Goal: Task Accomplishment & Management: Use online tool/utility

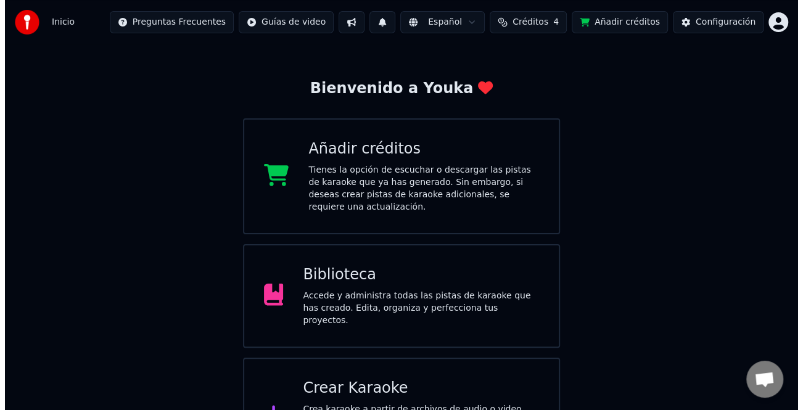
scroll to position [62, 0]
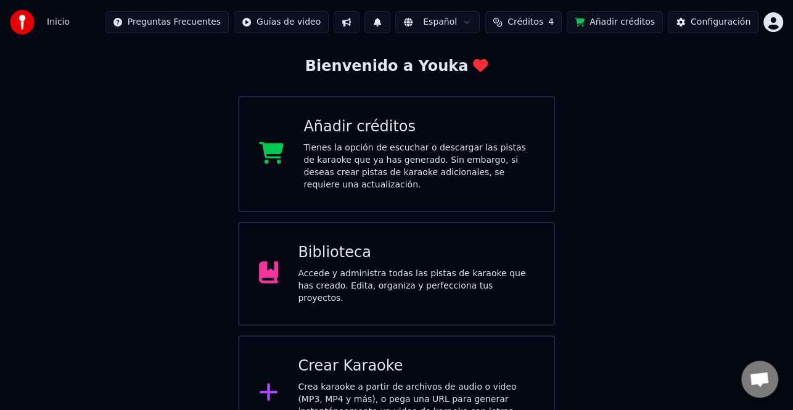
click at [404, 356] on div "Crear Karaoke" at bounding box center [416, 366] width 236 height 20
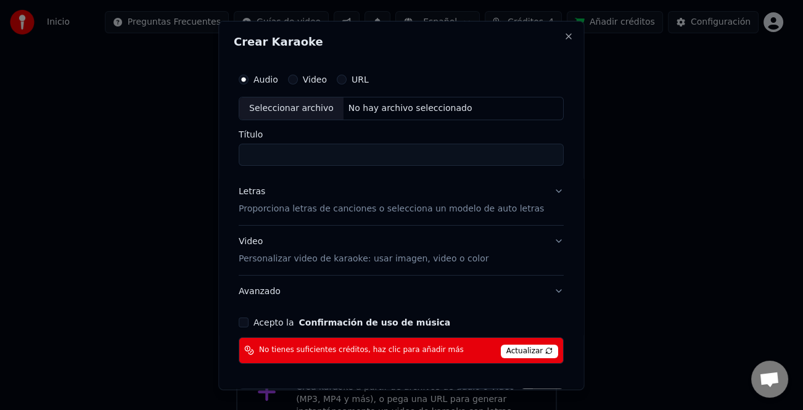
click at [300, 117] on div "Seleccionar archivo" at bounding box center [291, 108] width 104 height 22
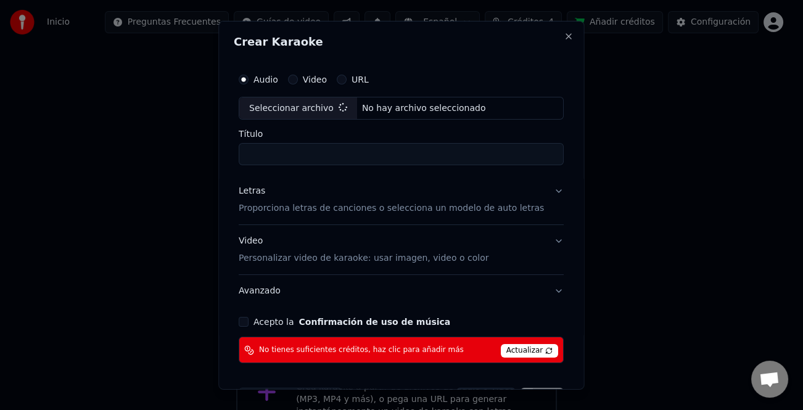
type input "**********"
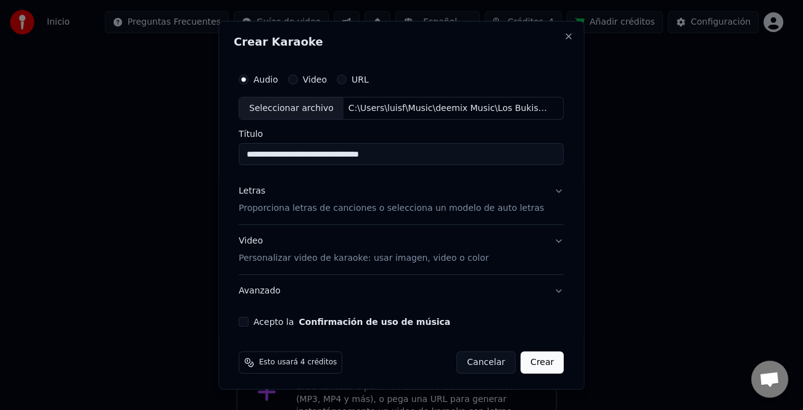
click at [258, 186] on div "Letras" at bounding box center [252, 191] width 27 height 12
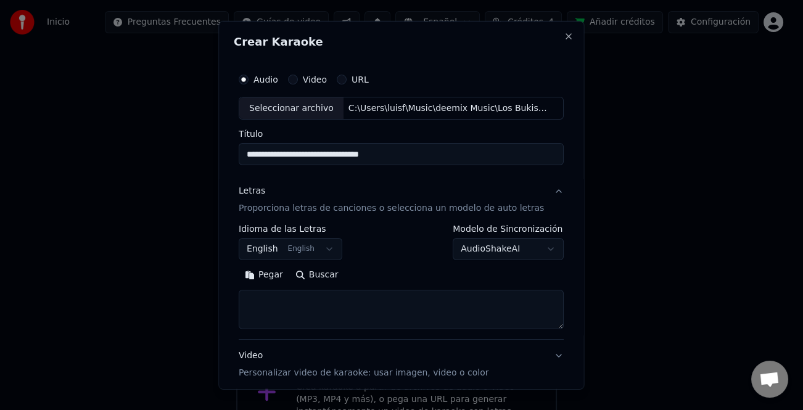
click at [276, 275] on button "Pegar" at bounding box center [264, 275] width 51 height 20
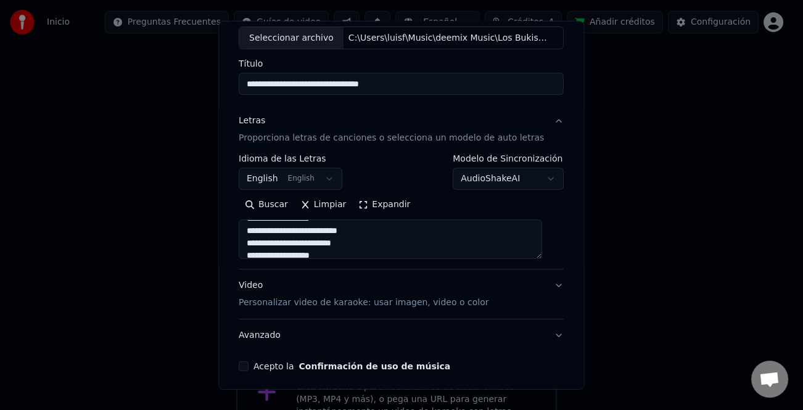
scroll to position [119, 0]
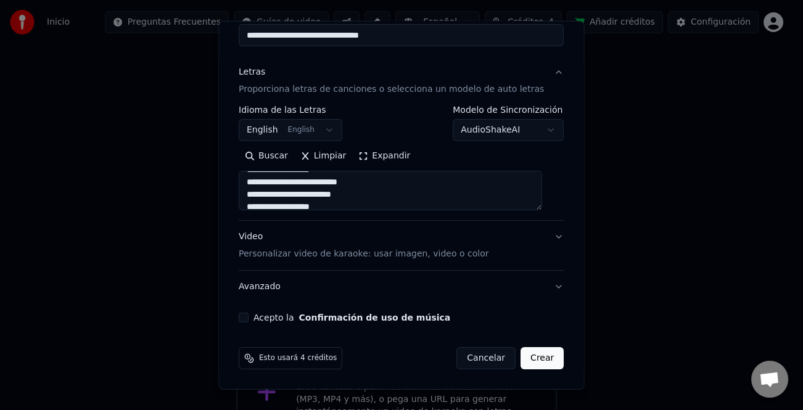
type textarea "**********"
click at [245, 318] on button "Acepto la Confirmación de uso de música" at bounding box center [244, 318] width 10 height 10
click at [530, 354] on button "Crear" at bounding box center [541, 358] width 43 height 22
select select "**"
type textarea "**********"
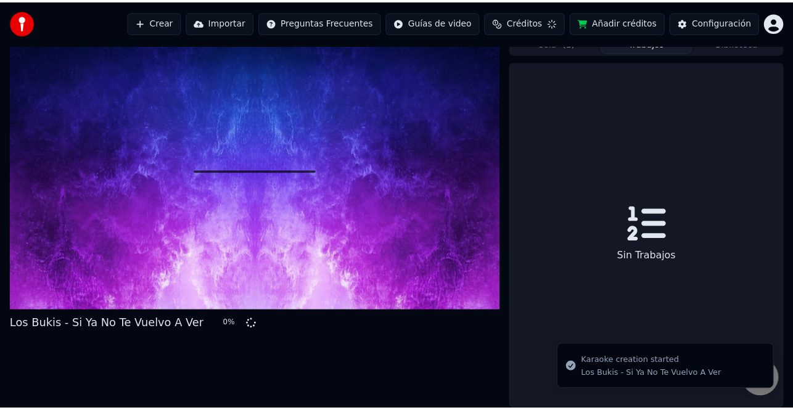
scroll to position [30, 0]
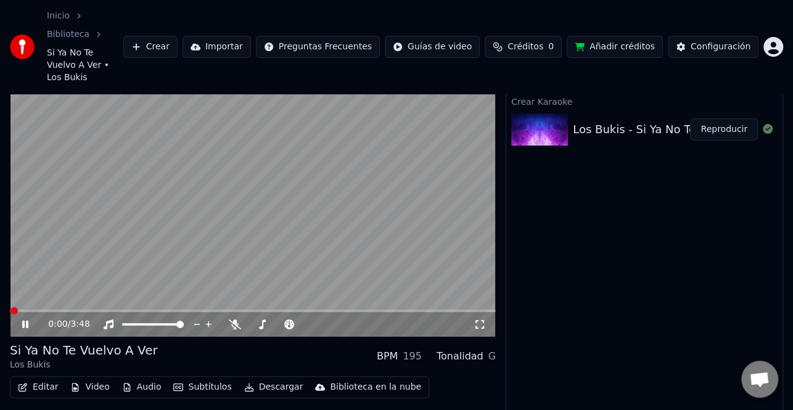
click at [46, 379] on button "Editar" at bounding box center [38, 387] width 50 height 17
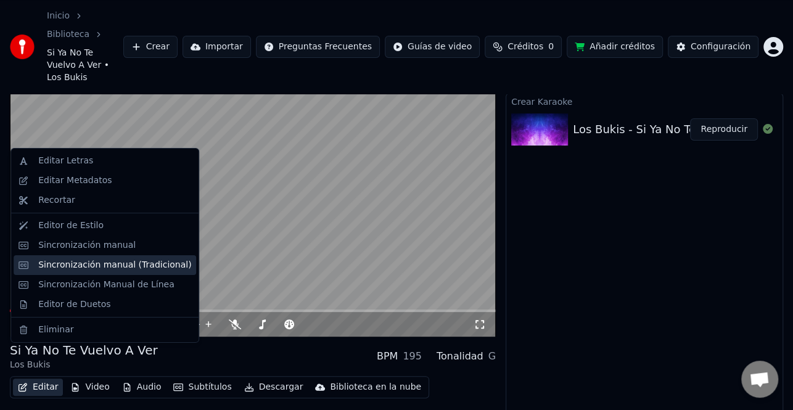
click at [116, 261] on div "Sincronización manual (Tradicional)" at bounding box center [114, 265] width 153 height 12
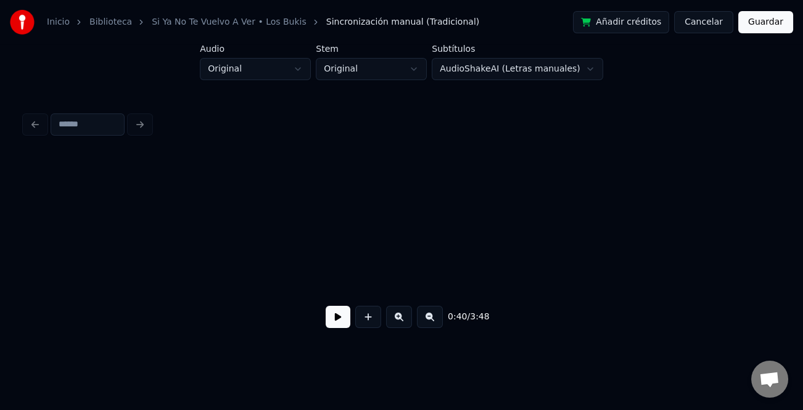
scroll to position [0, 6202]
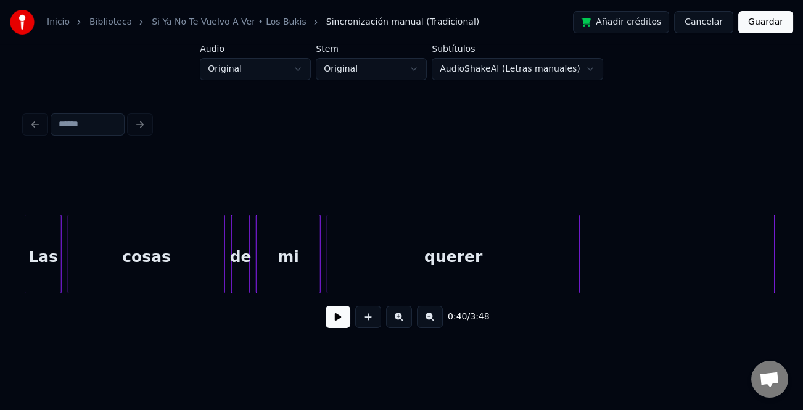
click at [343, 319] on button at bounding box center [338, 317] width 25 height 22
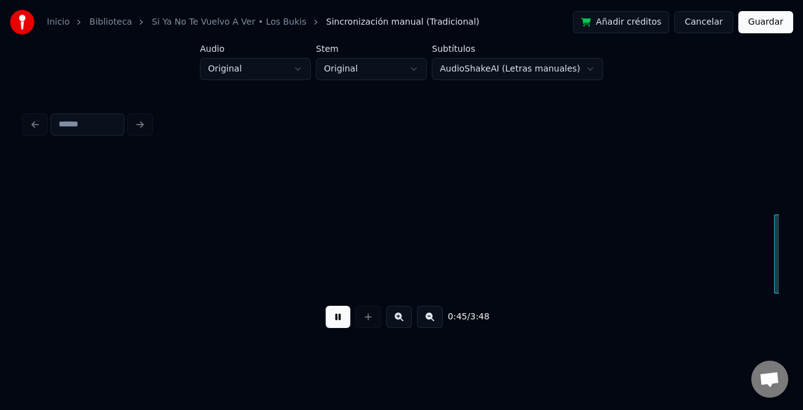
scroll to position [0, 6956]
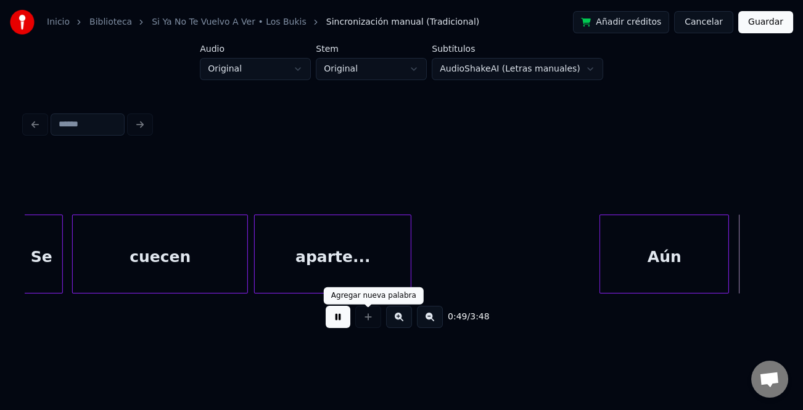
click at [341, 326] on button at bounding box center [338, 317] width 25 height 22
click at [658, 249] on div "Aún" at bounding box center [664, 257] width 128 height 84
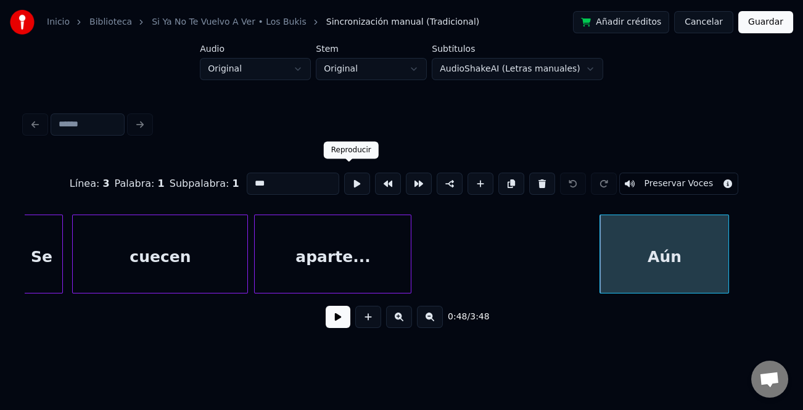
click at [295, 176] on input "***" at bounding box center [293, 184] width 92 height 22
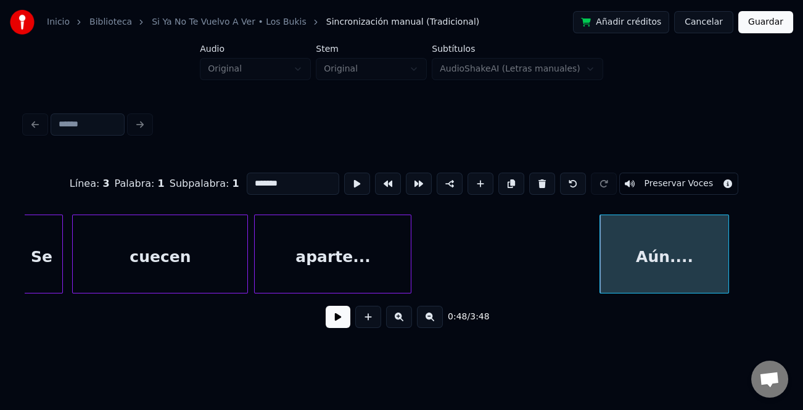
type input "*******"
click at [321, 324] on div "0:48 / 3:48" at bounding box center [402, 316] width 734 height 27
click at [334, 322] on button at bounding box center [338, 317] width 25 height 22
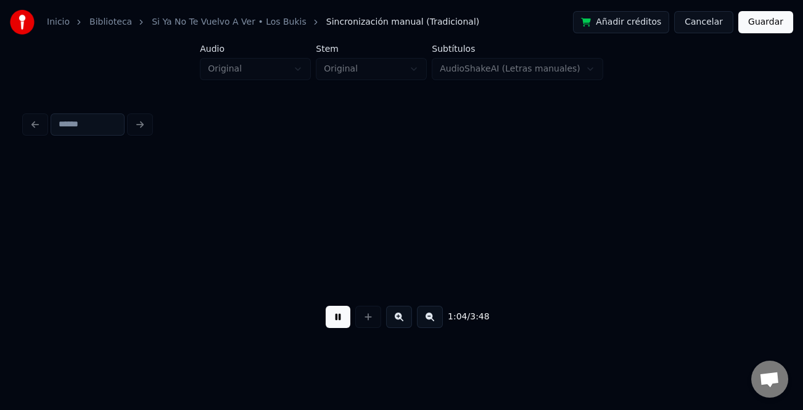
scroll to position [0, 9973]
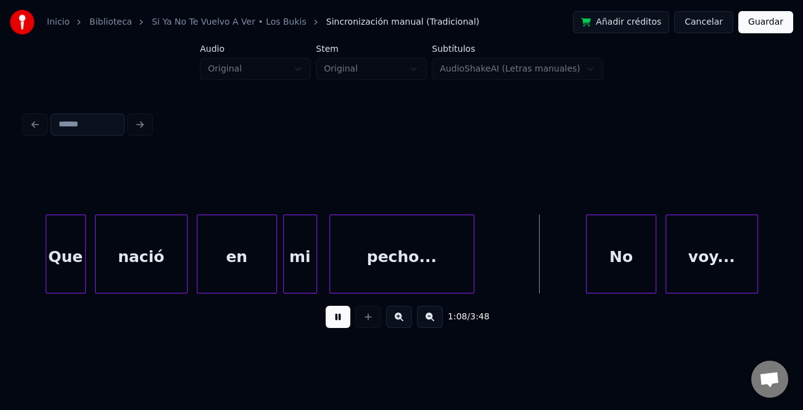
click at [588, 267] on div at bounding box center [588, 254] width 4 height 78
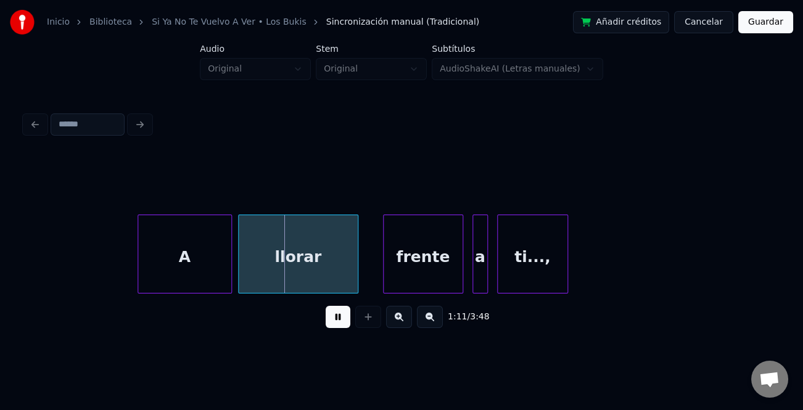
click at [139, 259] on div at bounding box center [140, 254] width 4 height 78
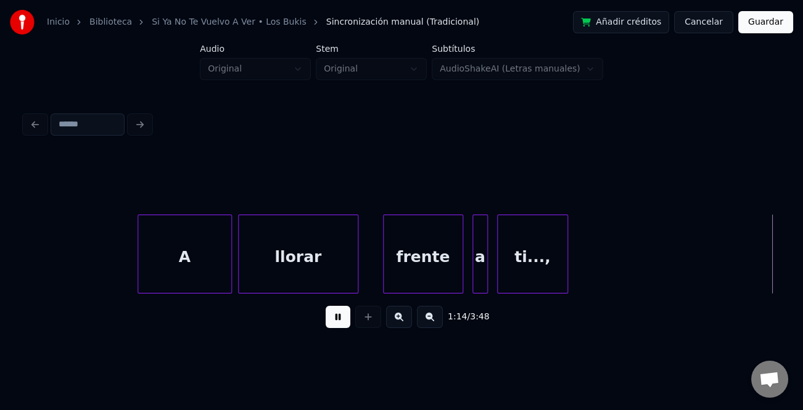
scroll to position [0, 11480]
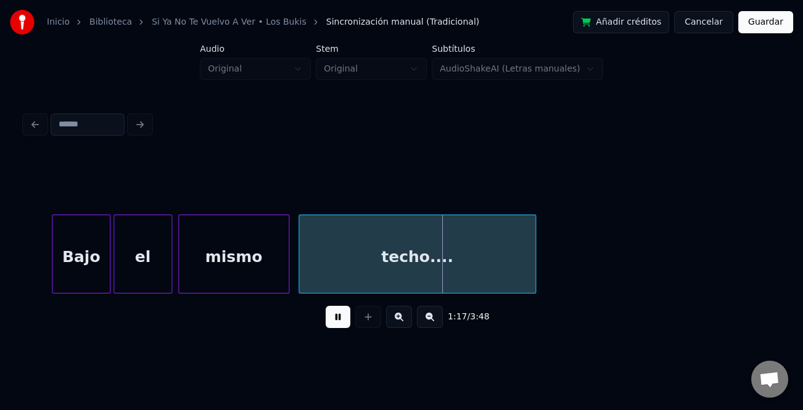
click at [52, 259] on div at bounding box center [54, 254] width 4 height 78
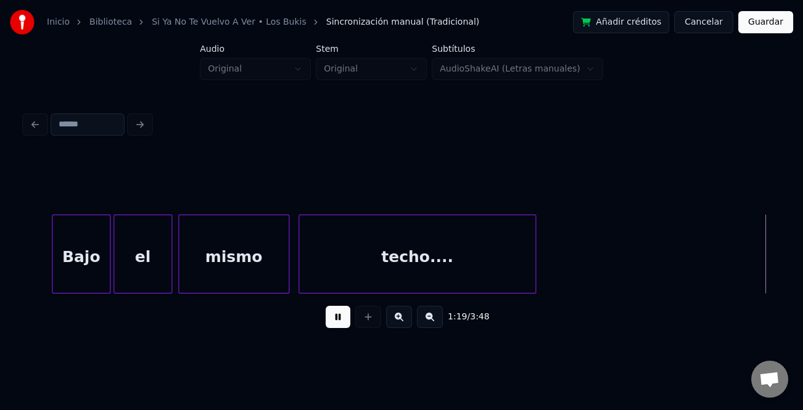
scroll to position [0, 12234]
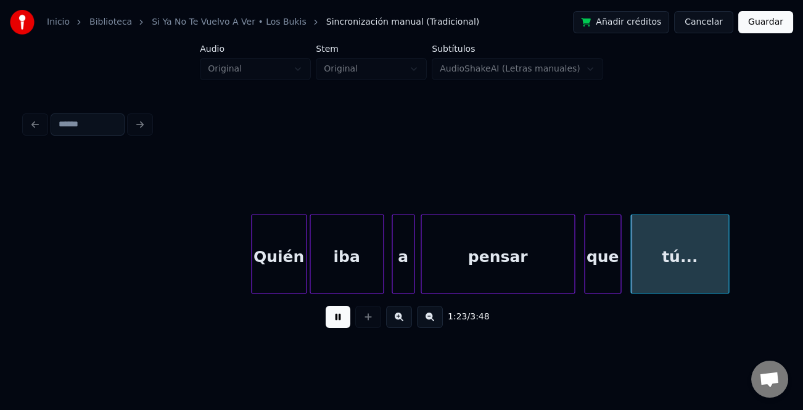
click at [393, 275] on div at bounding box center [394, 254] width 4 height 78
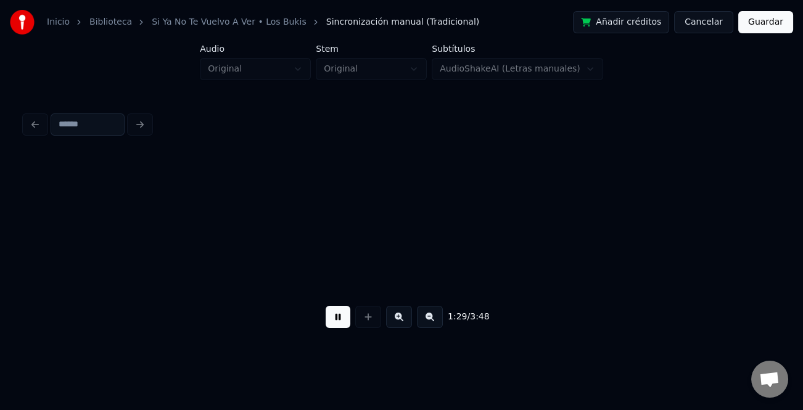
scroll to position [0, 13742]
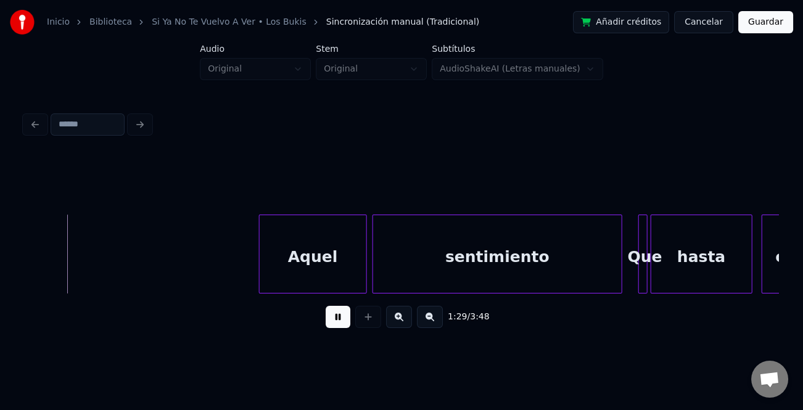
click at [574, 281] on div "sentimiento" at bounding box center [497, 257] width 248 height 84
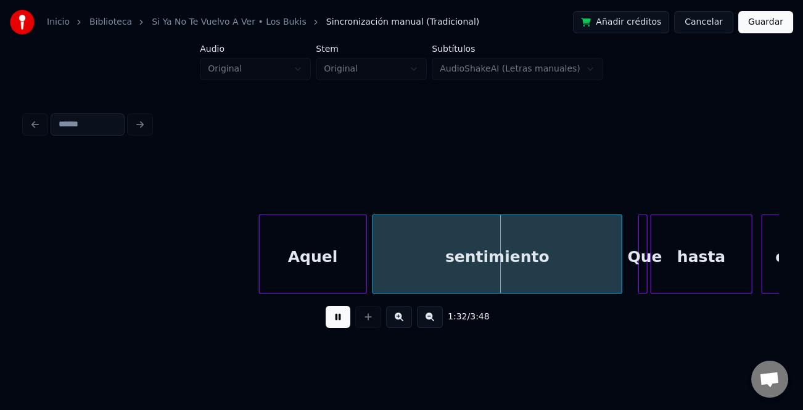
click at [254, 264] on div at bounding box center [254, 254] width 4 height 78
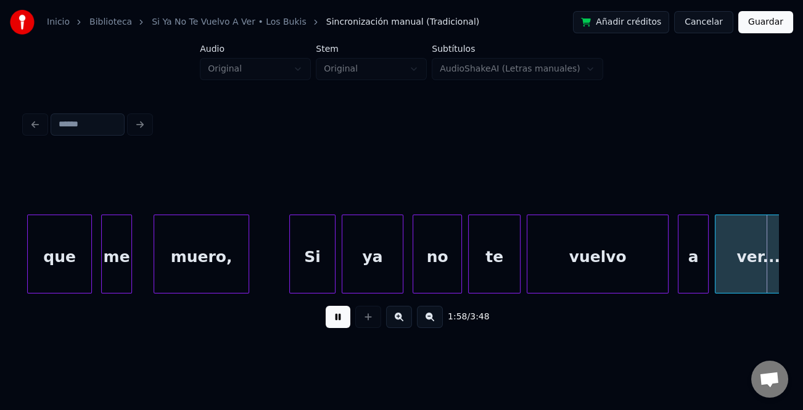
scroll to position [0, 18267]
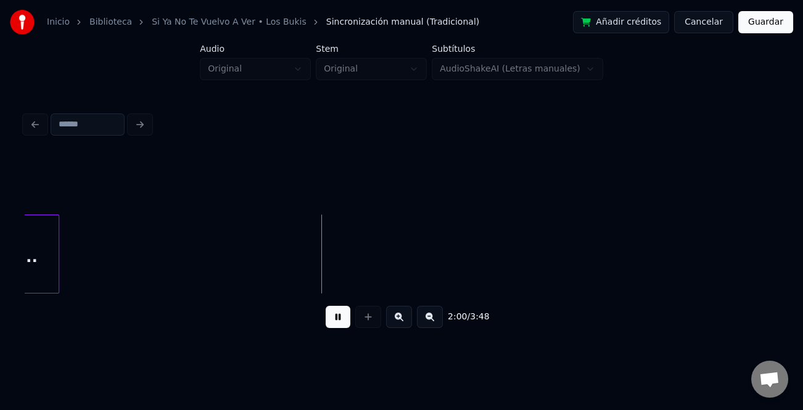
click at [428, 324] on button at bounding box center [430, 317] width 26 height 22
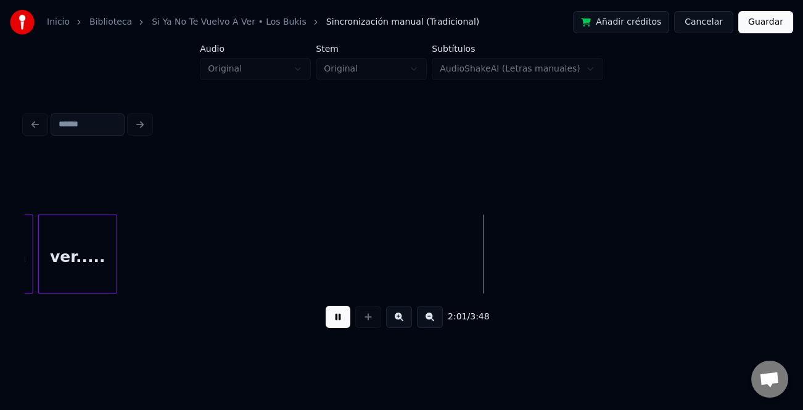
click at [430, 320] on button at bounding box center [430, 317] width 26 height 22
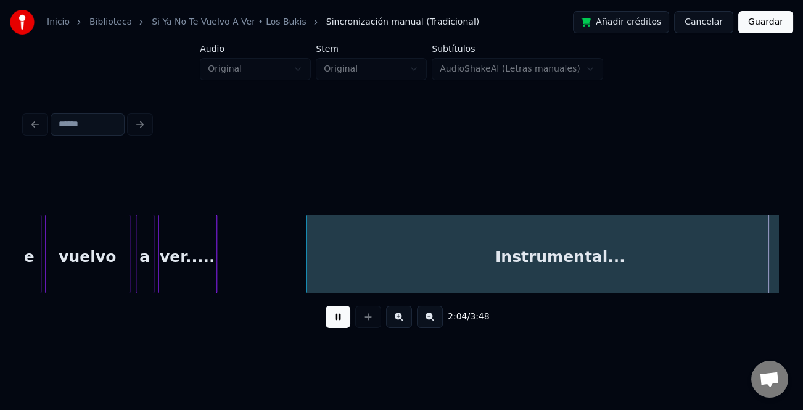
click at [307, 272] on div at bounding box center [308, 254] width 4 height 78
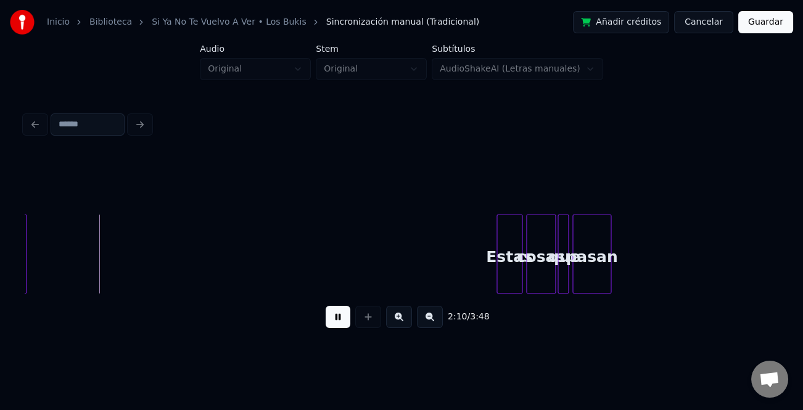
click at [433, 323] on button at bounding box center [430, 317] width 26 height 22
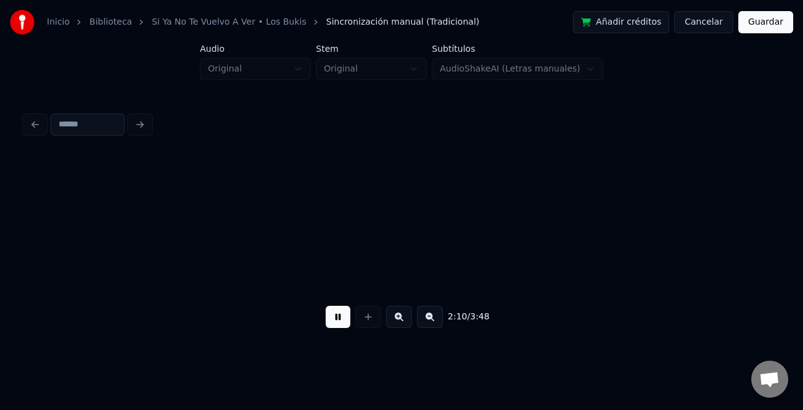
click at [433, 323] on button at bounding box center [430, 317] width 26 height 22
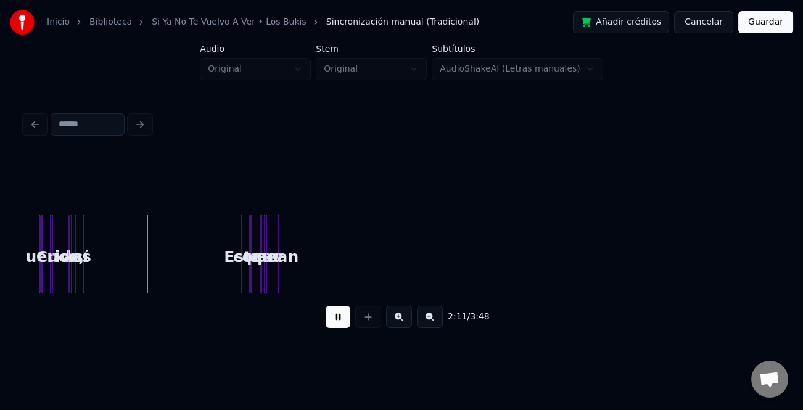
click at [407, 321] on button at bounding box center [399, 317] width 26 height 22
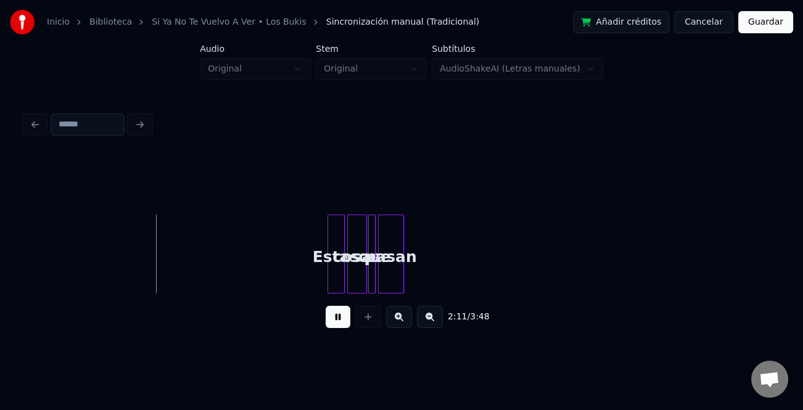
click at [407, 321] on button at bounding box center [399, 317] width 26 height 22
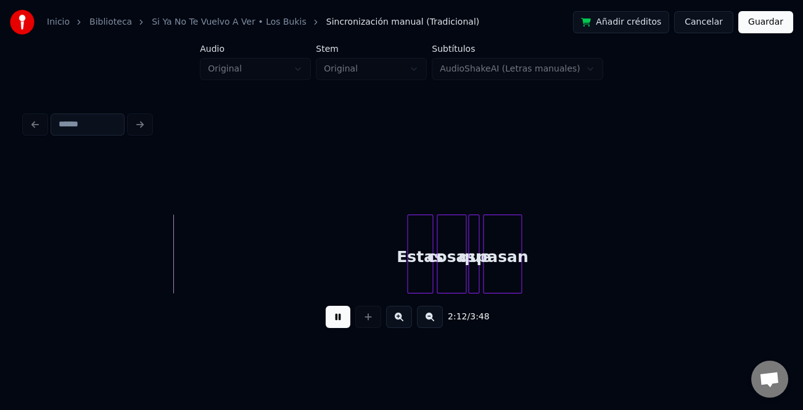
click at [407, 321] on button at bounding box center [399, 317] width 26 height 22
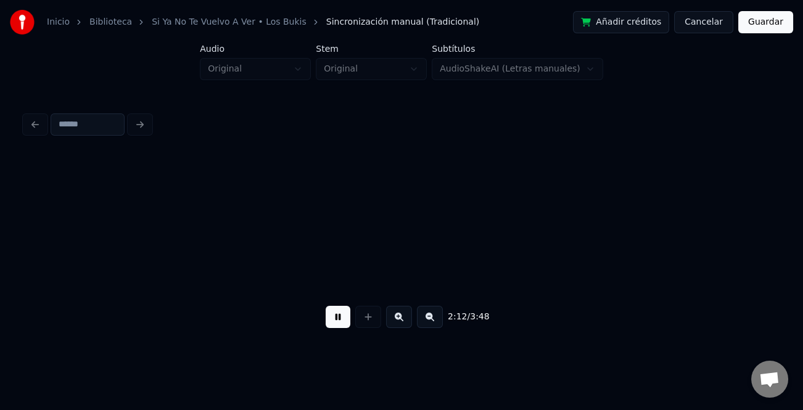
scroll to position [0, 16147]
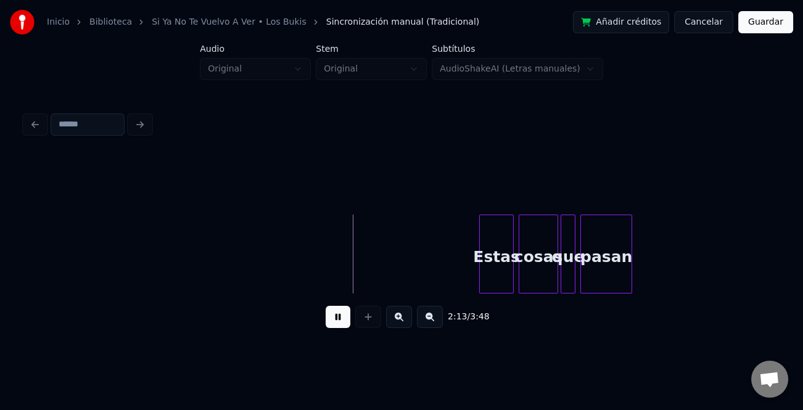
click at [407, 321] on button at bounding box center [399, 317] width 26 height 22
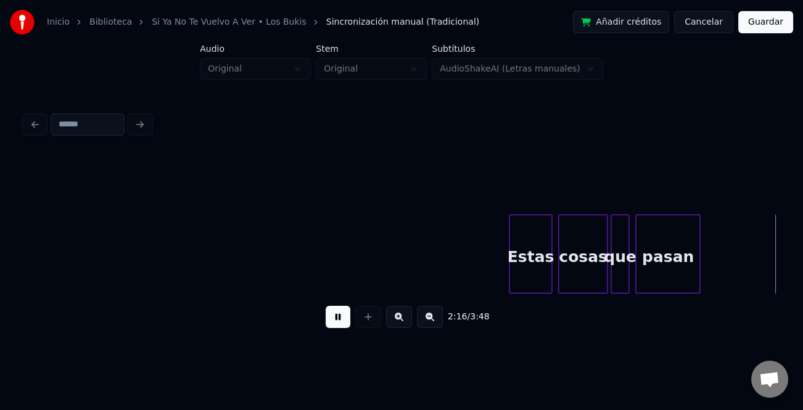
scroll to position [0, 21023]
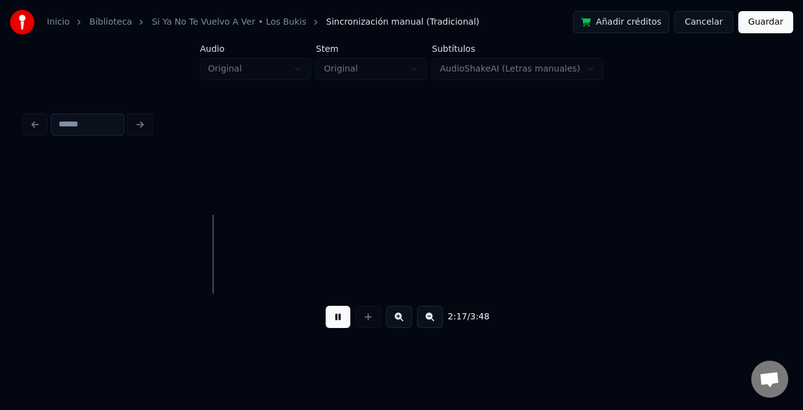
drag, startPoint x: 334, startPoint y: 313, endPoint x: 495, endPoint y: 306, distance: 161.7
click at [334, 313] on button at bounding box center [338, 317] width 25 height 22
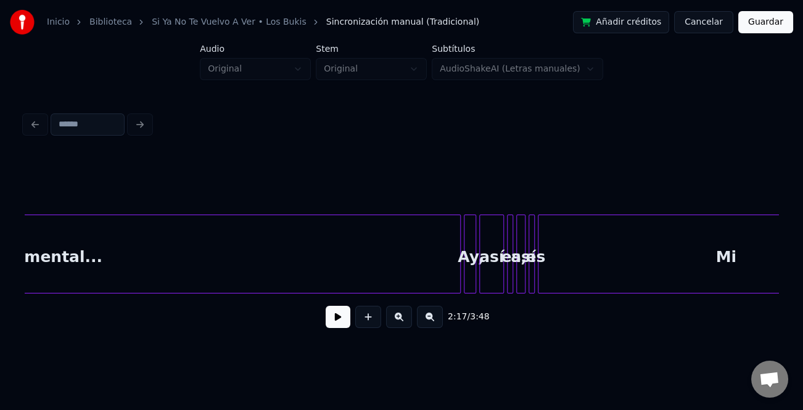
scroll to position [0, 18777]
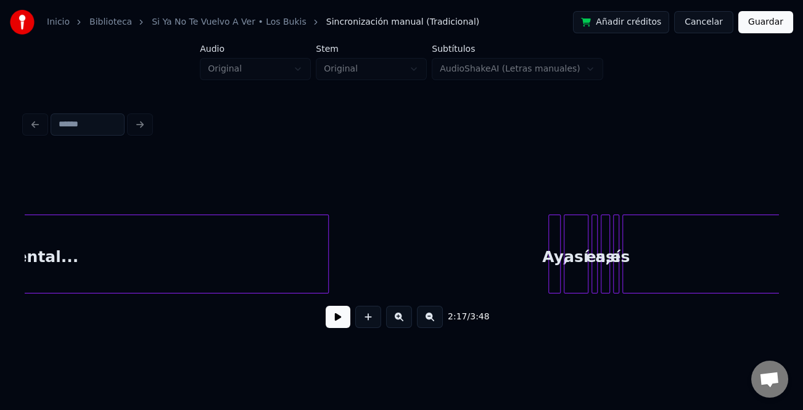
click at [328, 270] on div at bounding box center [326, 254] width 4 height 78
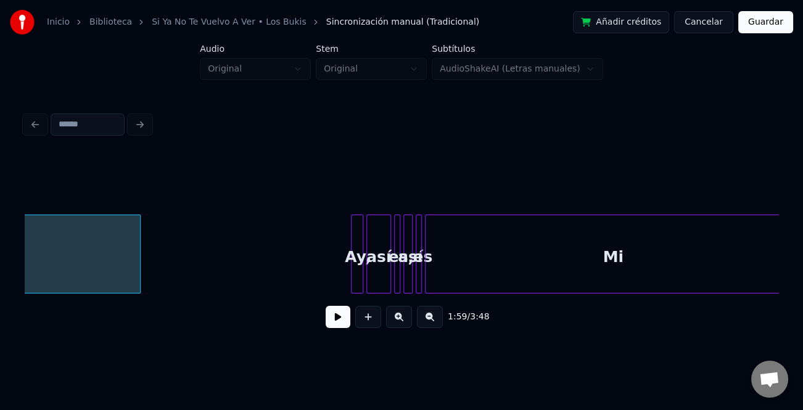
scroll to position [0, 19002]
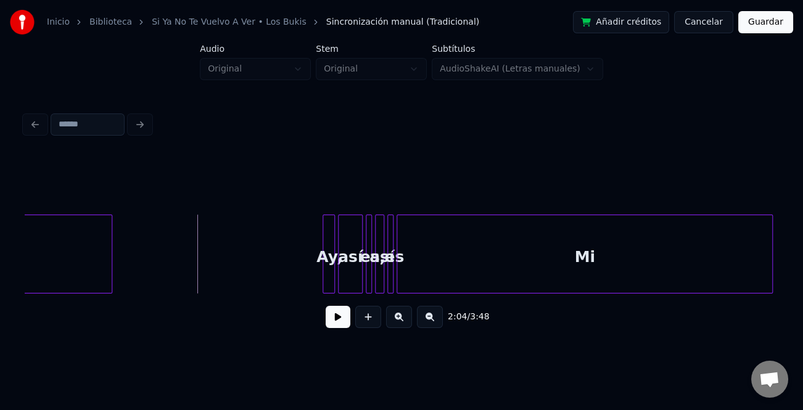
click at [328, 314] on button at bounding box center [338, 317] width 25 height 22
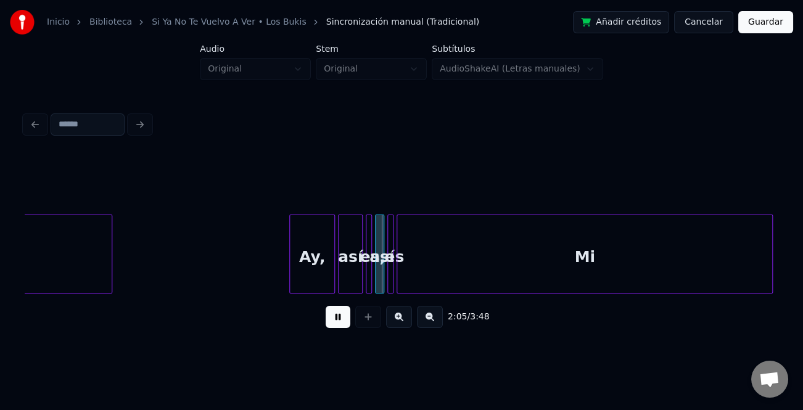
click at [290, 272] on div at bounding box center [292, 254] width 4 height 78
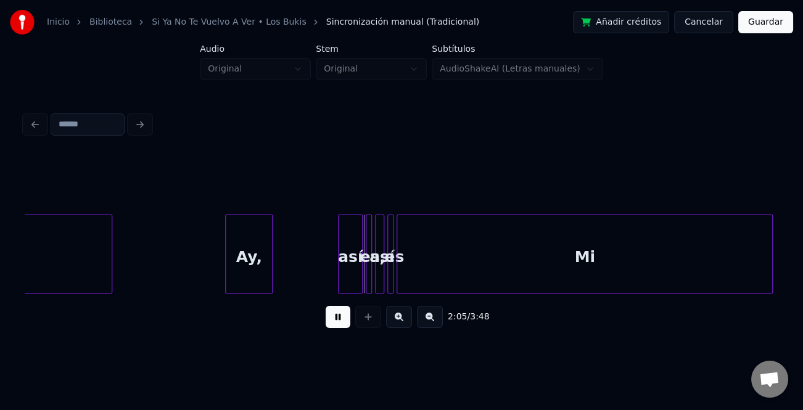
click at [247, 277] on div "Ay," at bounding box center [249, 257] width 46 height 84
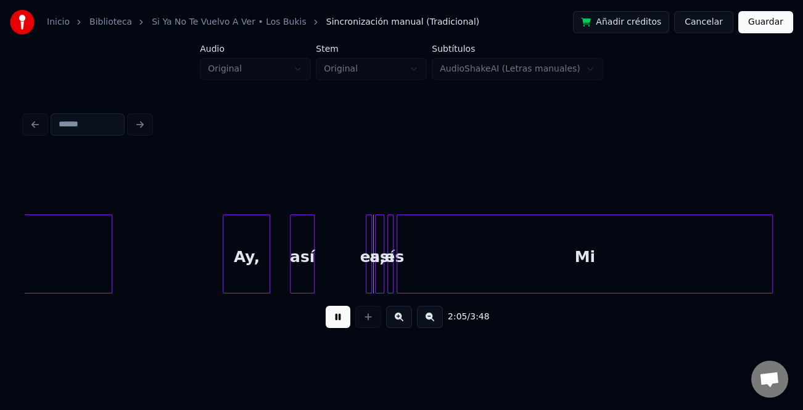
click at [305, 282] on div "así" at bounding box center [301, 257] width 23 height 84
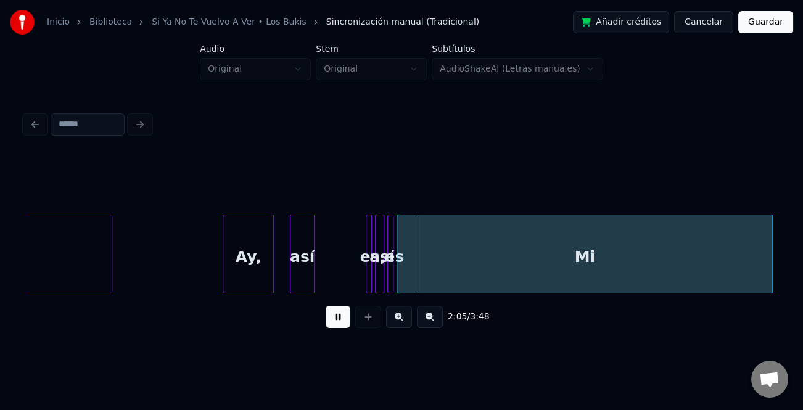
click at [273, 282] on div at bounding box center [271, 254] width 4 height 78
click at [335, 279] on div at bounding box center [337, 254] width 4 height 78
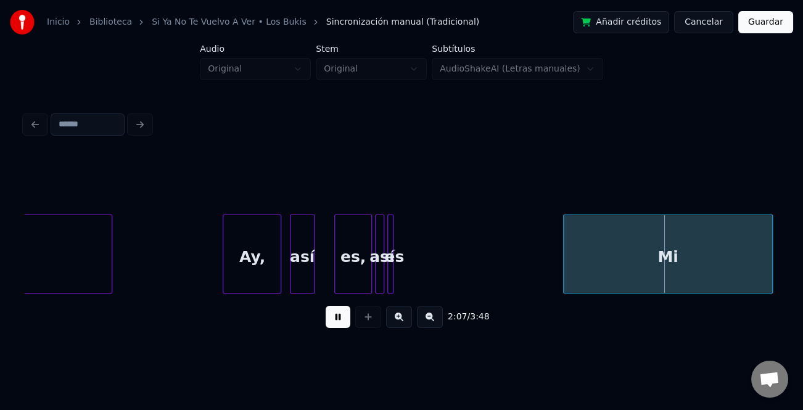
click at [567, 285] on div at bounding box center [565, 254] width 4 height 78
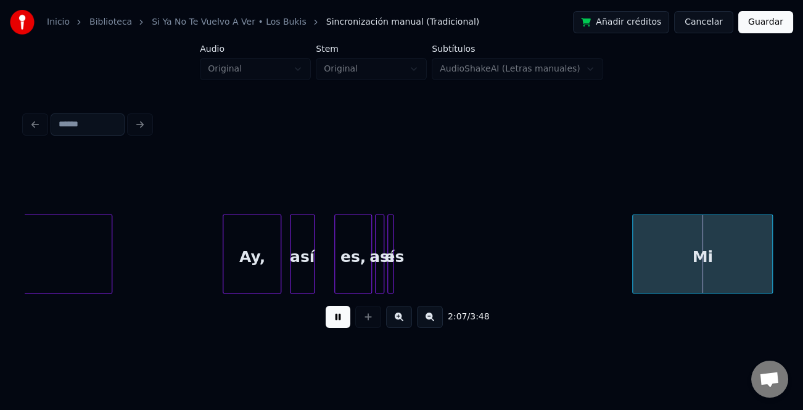
click at [226, 263] on div "Ay," at bounding box center [251, 257] width 57 height 84
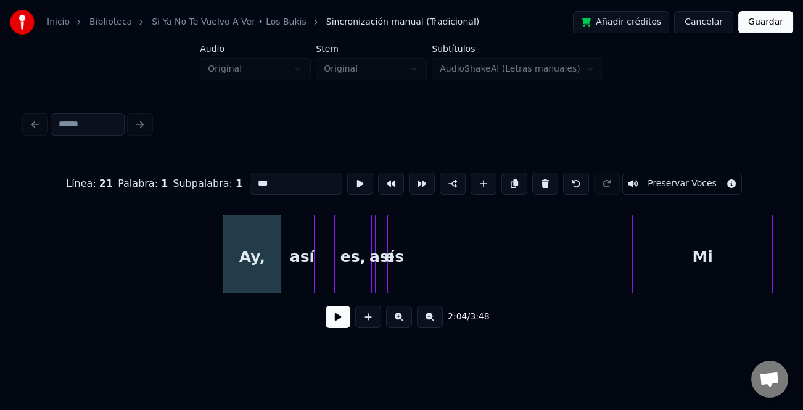
click at [395, 279] on div "es" at bounding box center [394, 257] width 12 height 84
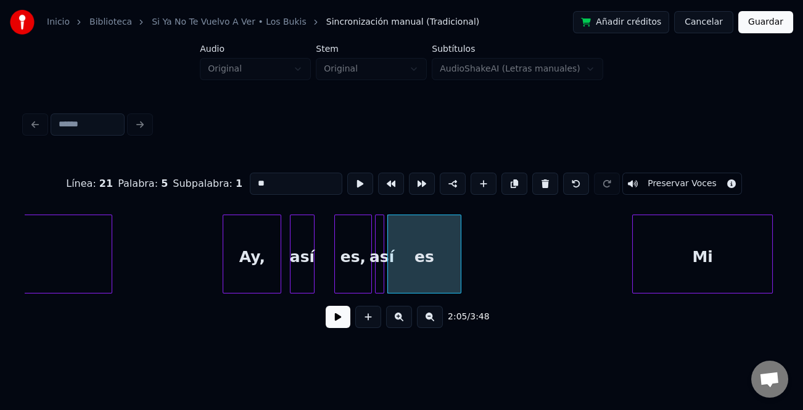
click at [475, 290] on div "Instrumental... Ay, así es, así es Mi" at bounding box center [401, 254] width 753 height 79
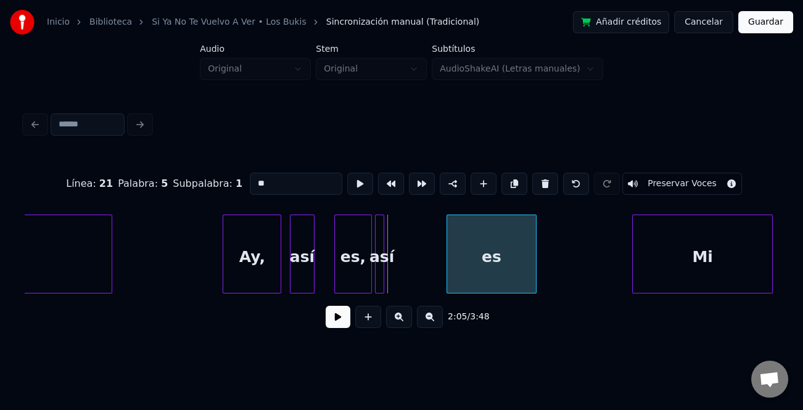
click at [491, 286] on div "es" at bounding box center [491, 257] width 88 height 84
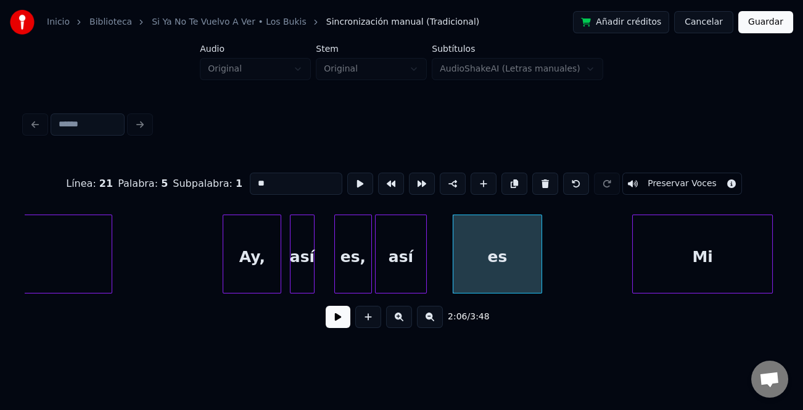
click at [426, 274] on div at bounding box center [424, 254] width 4 height 78
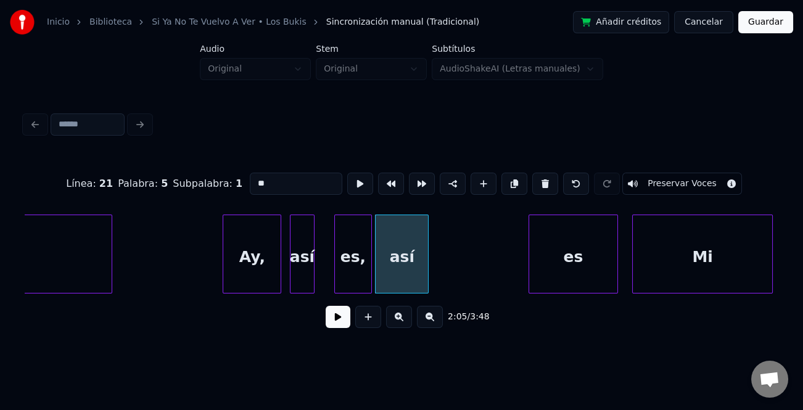
click at [562, 281] on div "es" at bounding box center [573, 257] width 88 height 84
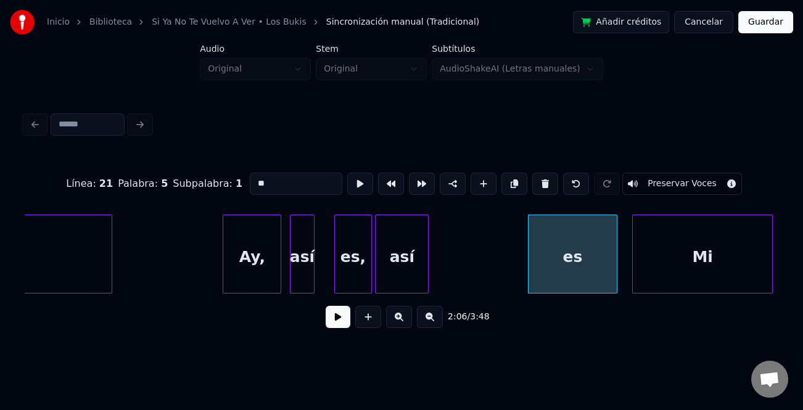
click at [228, 264] on div "Ay," at bounding box center [251, 257] width 57 height 84
type input "***"
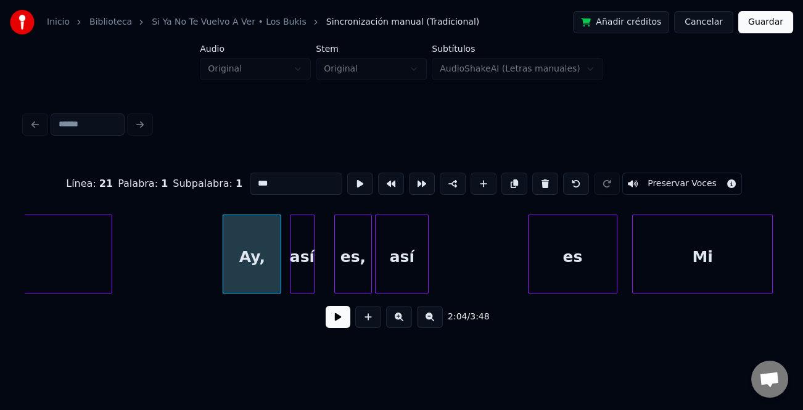
click at [340, 316] on button at bounding box center [338, 317] width 25 height 22
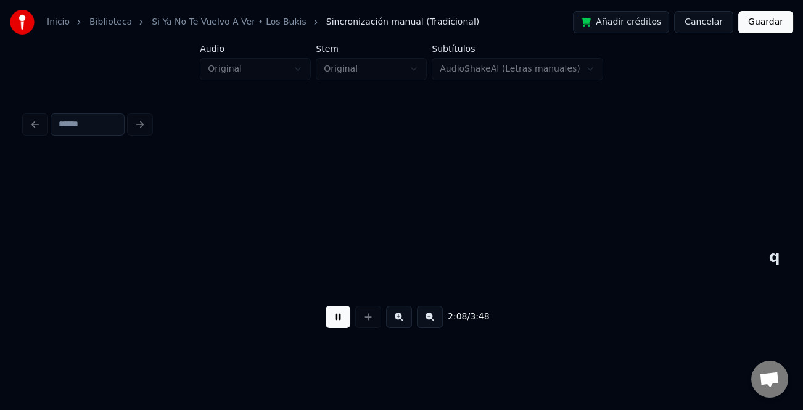
scroll to position [0, 19756]
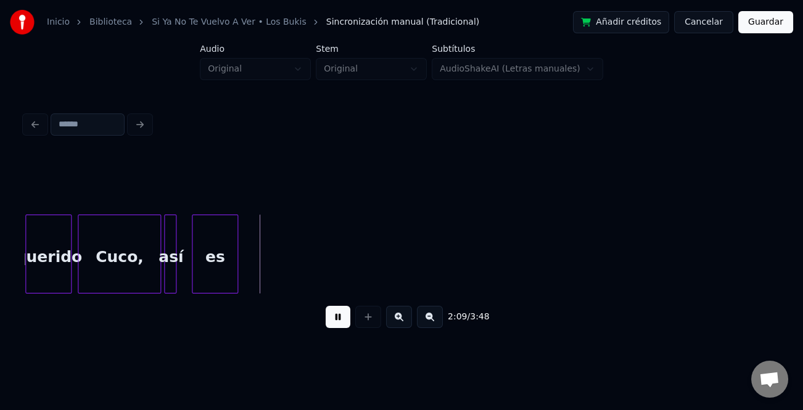
click at [340, 316] on button at bounding box center [338, 317] width 25 height 22
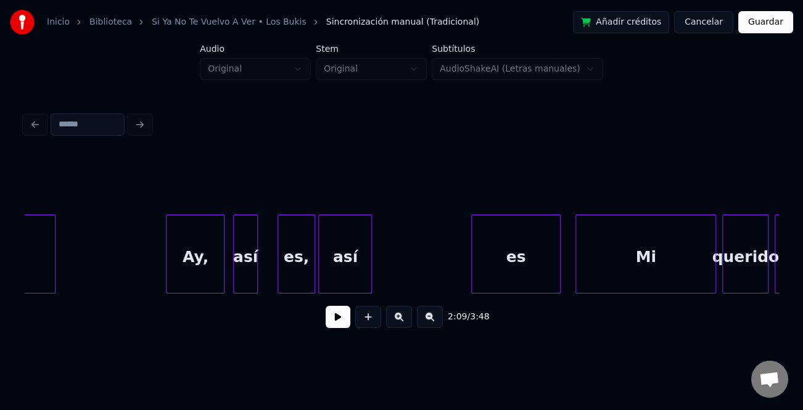
scroll to position [0, 19031]
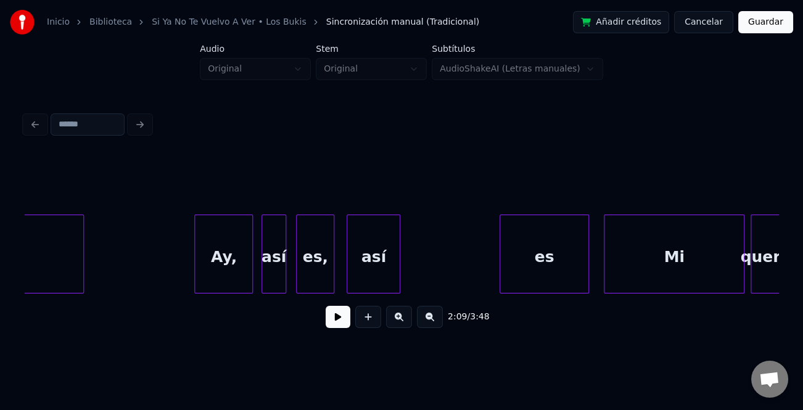
click at [316, 272] on div "es," at bounding box center [315, 257] width 36 height 84
click at [320, 277] on div at bounding box center [322, 254] width 4 height 78
click at [396, 274] on div at bounding box center [398, 254] width 4 height 78
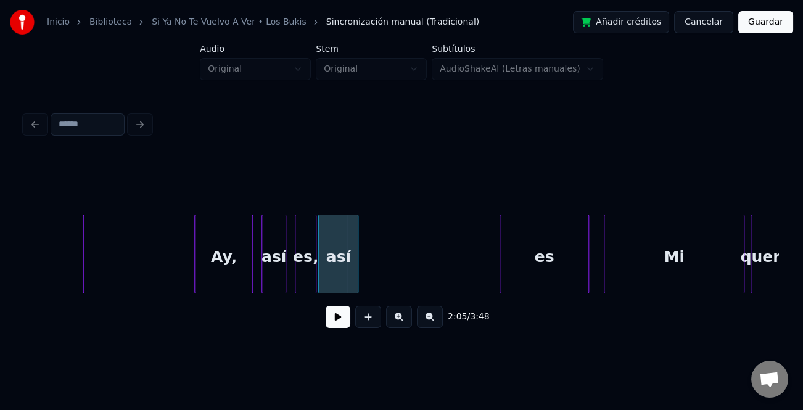
click at [345, 275] on div "así" at bounding box center [338, 257] width 39 height 84
click at [710, 266] on div "Mi" at bounding box center [673, 257] width 139 height 84
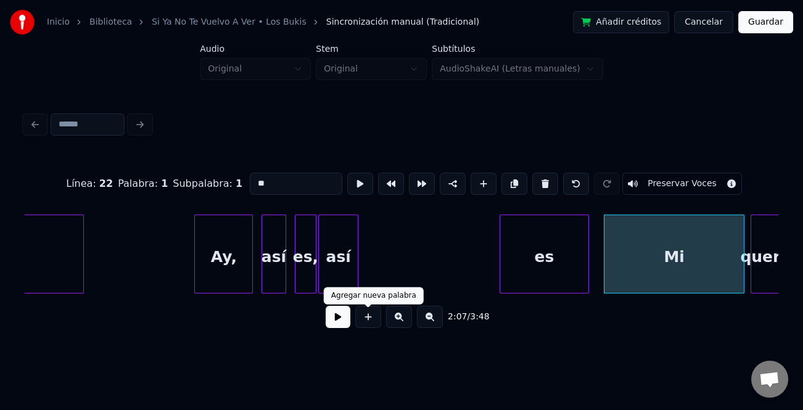
click at [344, 321] on button at bounding box center [338, 317] width 25 height 22
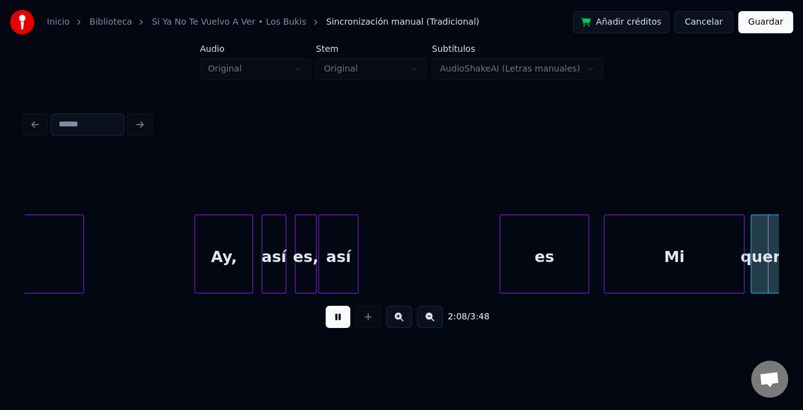
scroll to position [0, 19787]
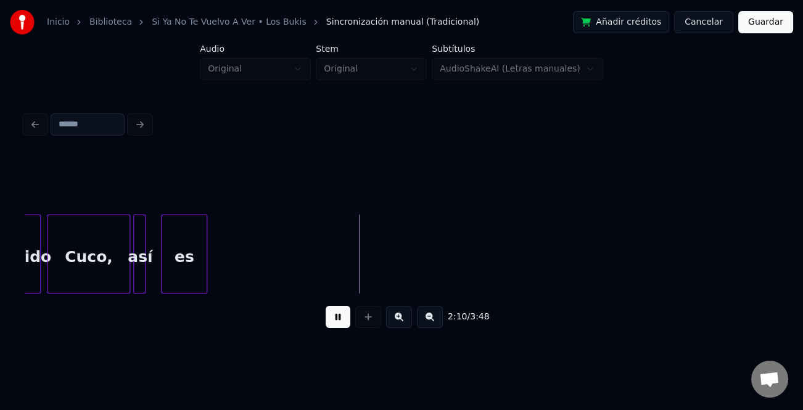
click at [344, 321] on button at bounding box center [338, 317] width 25 height 22
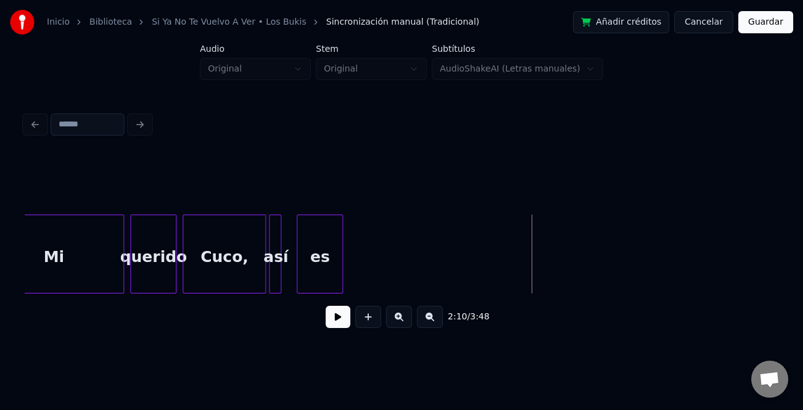
scroll to position [0, 19594]
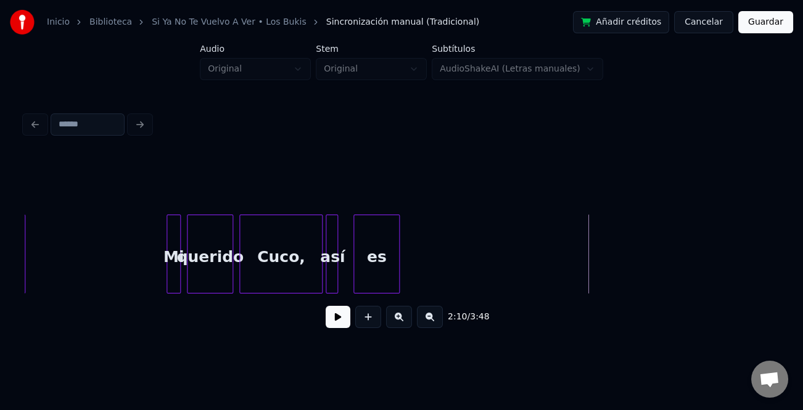
click at [169, 270] on div at bounding box center [169, 254] width 4 height 78
drag, startPoint x: 146, startPoint y: 258, endPoint x: 306, endPoint y: 320, distance: 171.4
click at [334, 320] on button at bounding box center [338, 317] width 25 height 22
click at [335, 320] on button at bounding box center [338, 317] width 25 height 22
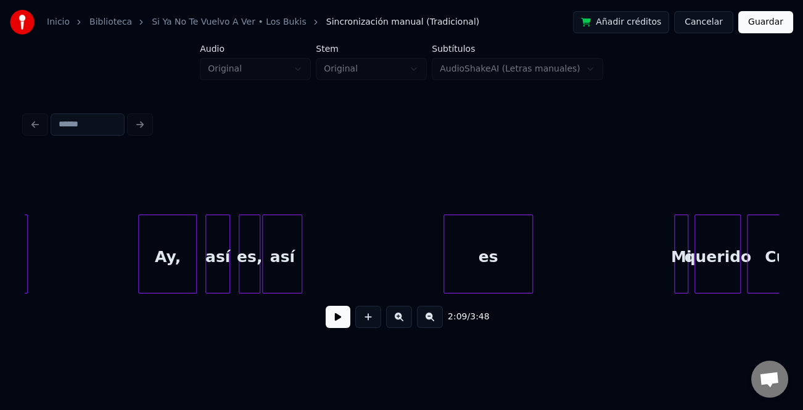
scroll to position [0, 19059]
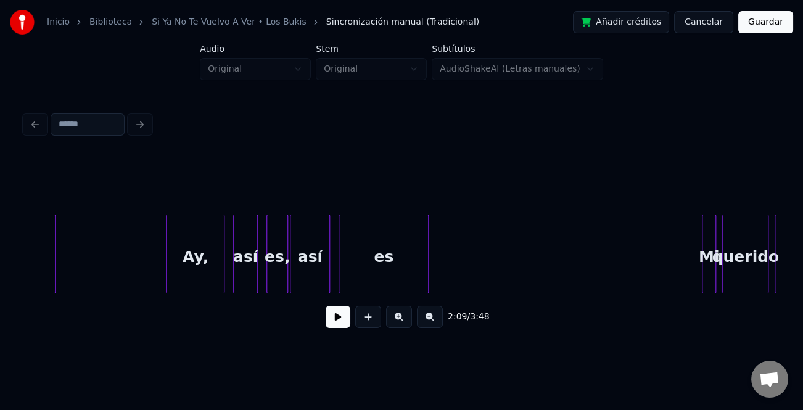
click at [383, 284] on div "es" at bounding box center [383, 257] width 88 height 84
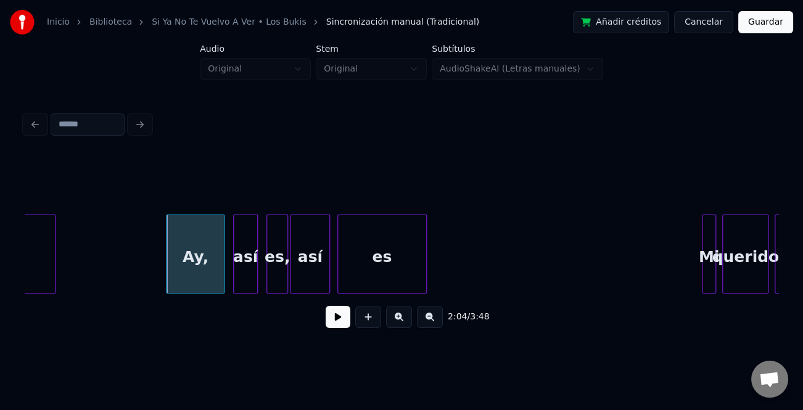
click at [344, 319] on button at bounding box center [338, 317] width 25 height 22
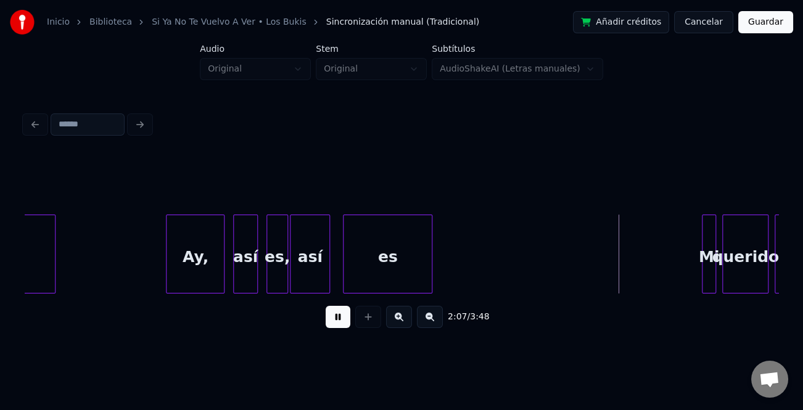
click at [388, 279] on div "es" at bounding box center [387, 257] width 88 height 84
click at [382, 271] on div "es" at bounding box center [415, 257] width 88 height 84
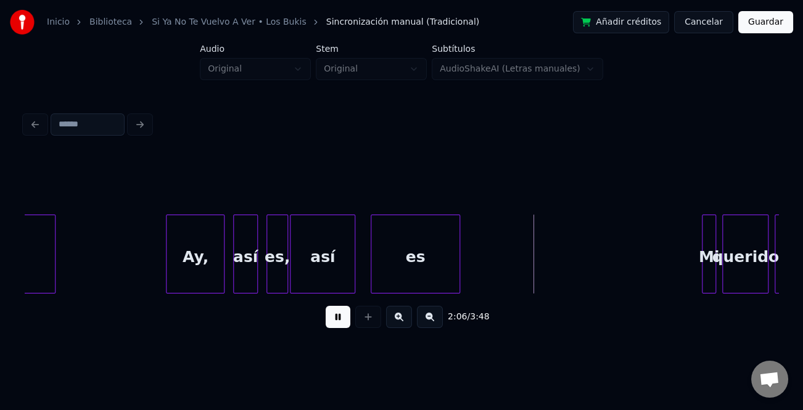
click at [354, 277] on div at bounding box center [353, 254] width 4 height 78
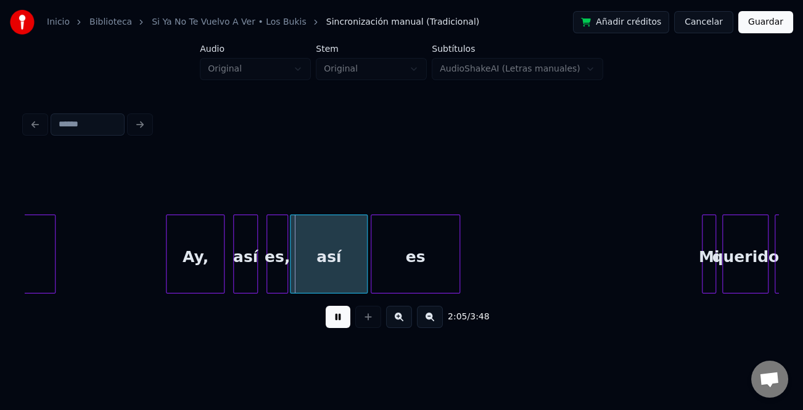
click at [307, 274] on div "así" at bounding box center [328, 257] width 76 height 84
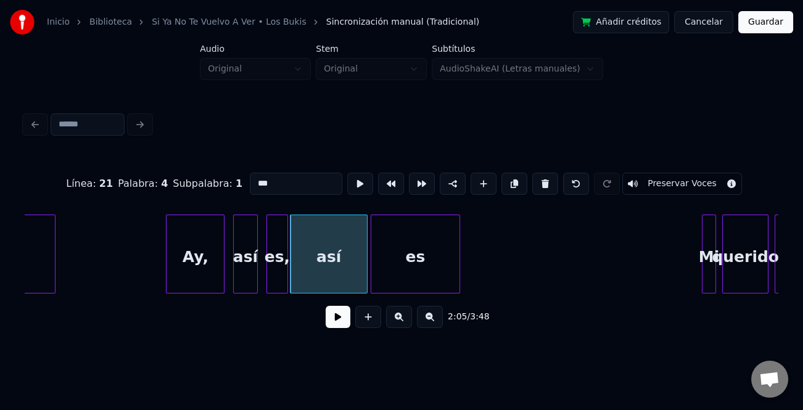
click at [345, 324] on button at bounding box center [338, 317] width 25 height 22
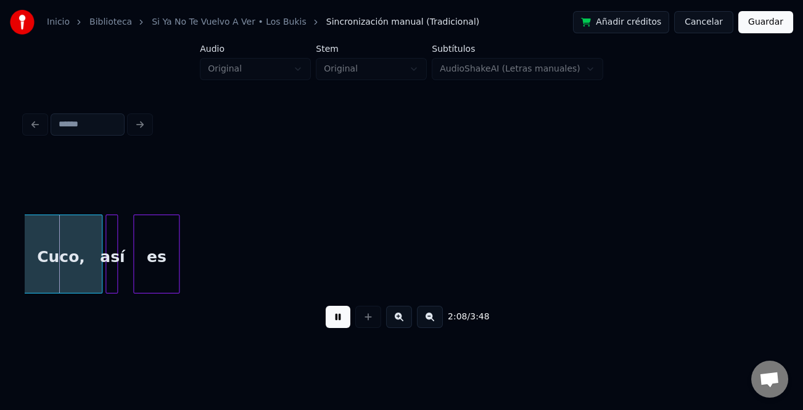
click at [408, 322] on button at bounding box center [399, 317] width 26 height 22
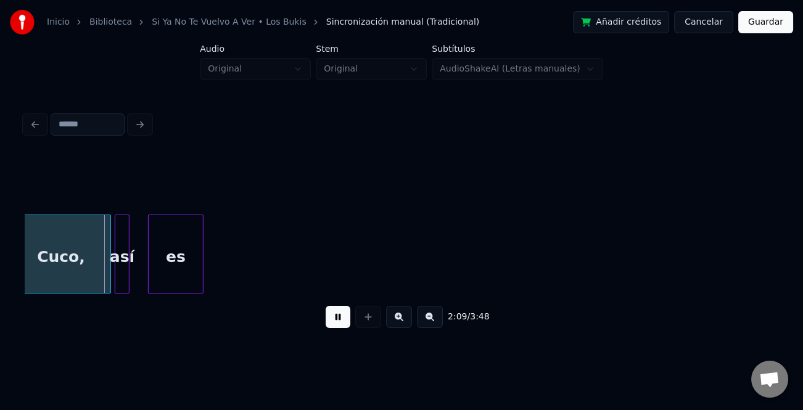
click at [408, 322] on button at bounding box center [399, 317] width 26 height 22
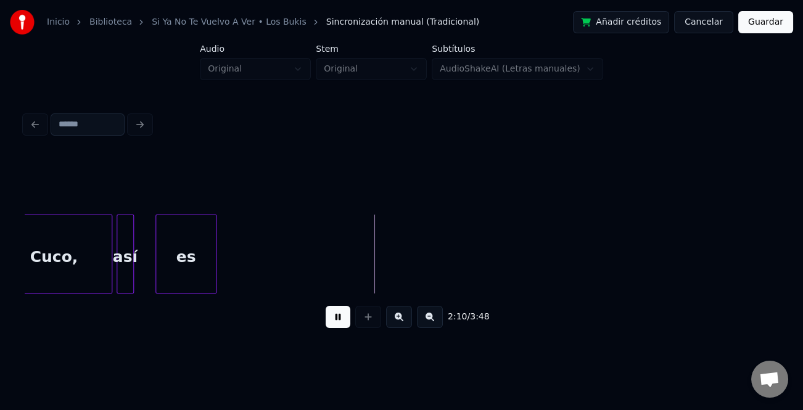
click at [213, 263] on div at bounding box center [214, 254] width 4 height 78
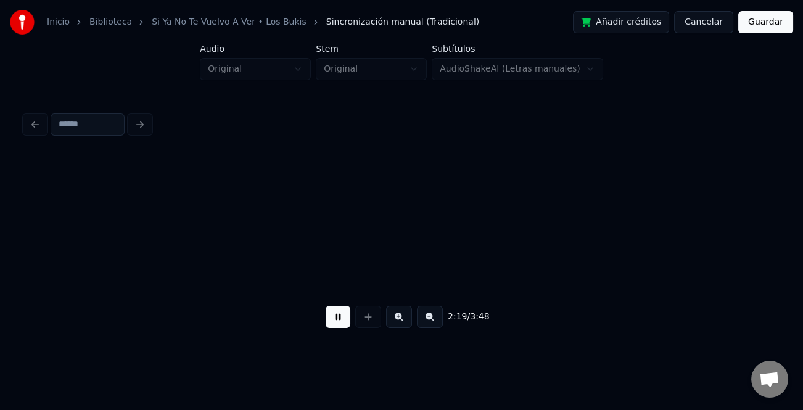
scroll to position [0, 30027]
click at [434, 321] on button at bounding box center [430, 317] width 26 height 22
click at [437, 322] on button at bounding box center [430, 317] width 26 height 22
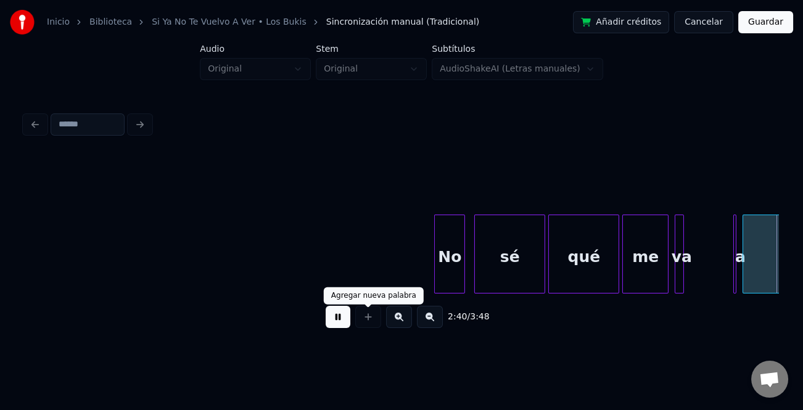
scroll to position [0, 24767]
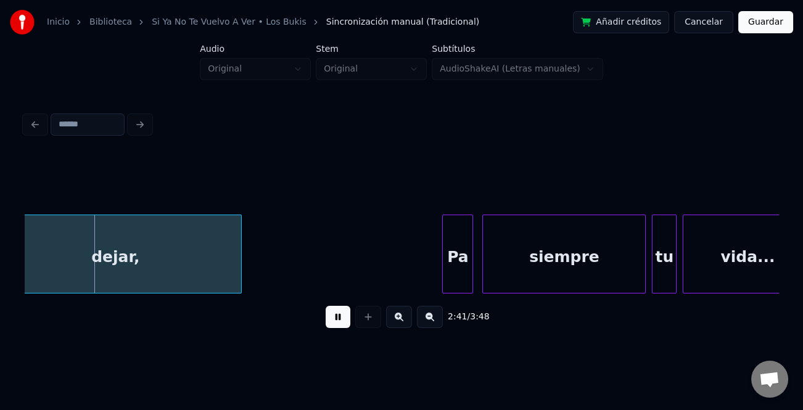
click at [342, 321] on button at bounding box center [338, 317] width 25 height 22
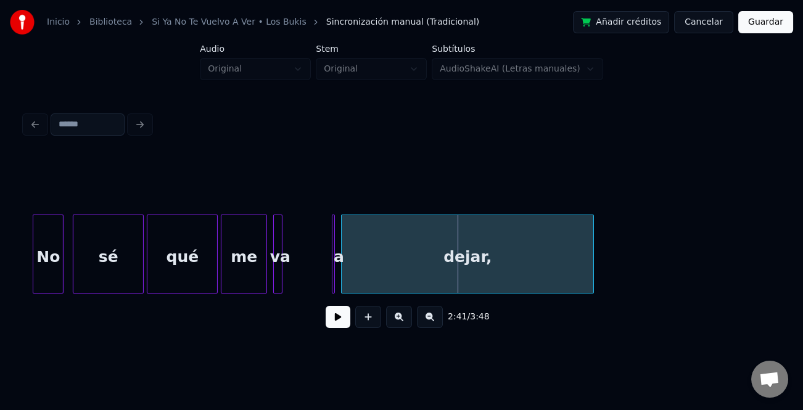
scroll to position [0, 24077]
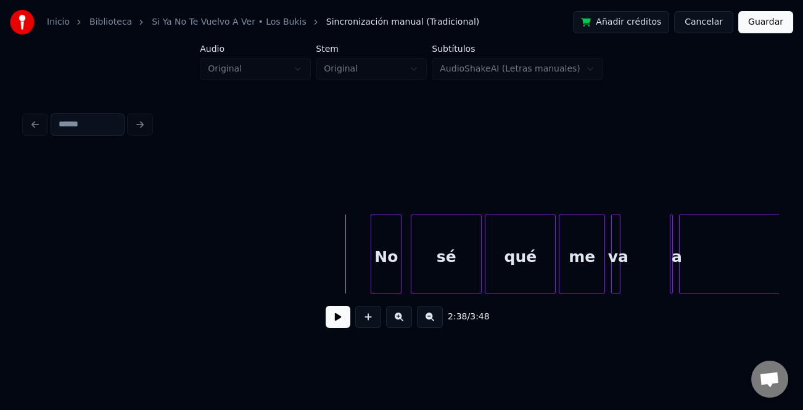
click at [335, 315] on button at bounding box center [338, 317] width 25 height 22
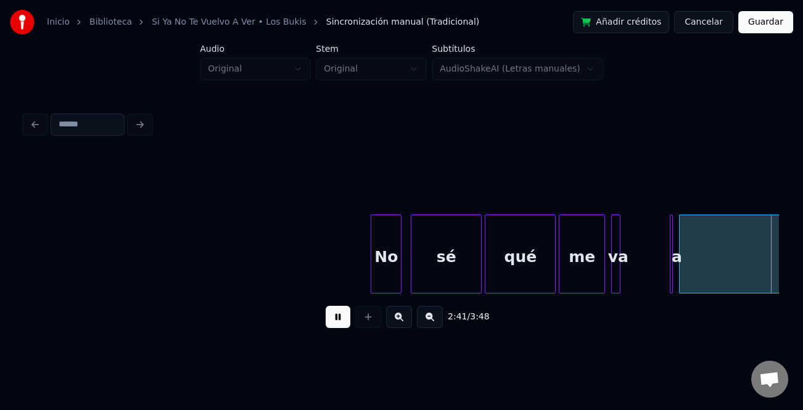
scroll to position [0, 24833]
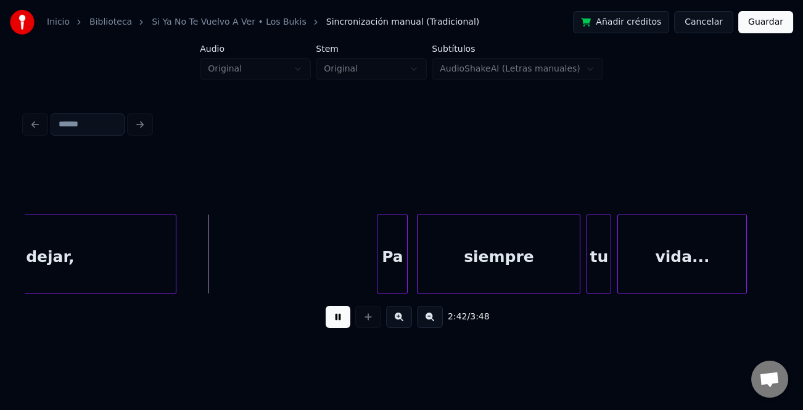
click at [335, 315] on button at bounding box center [338, 317] width 25 height 22
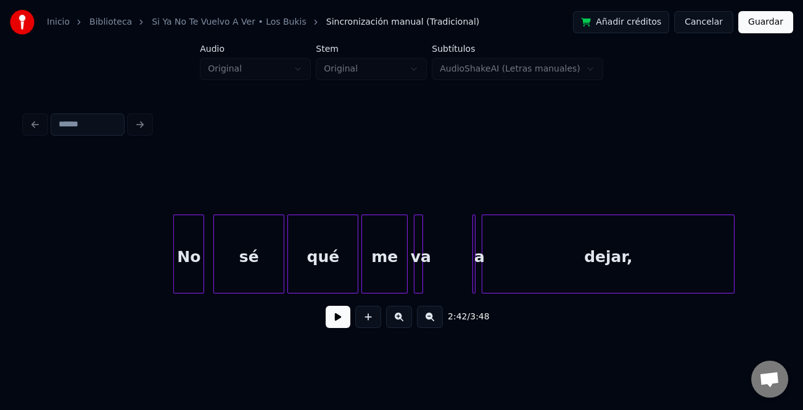
scroll to position [0, 24219]
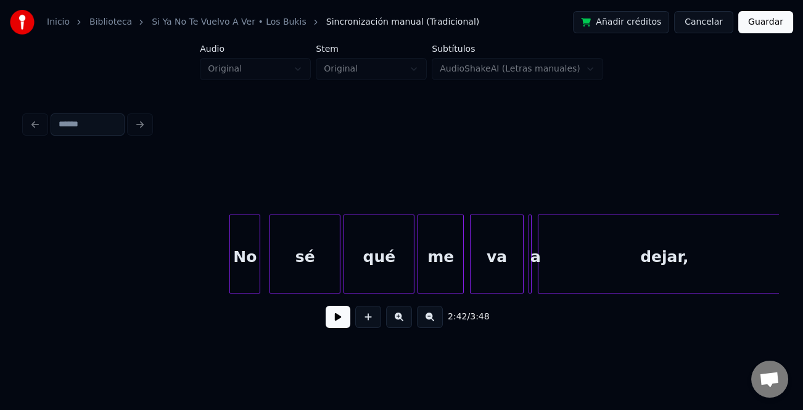
click at [522, 289] on div "dejar, va a me qué sé No" at bounding box center [401, 254] width 753 height 79
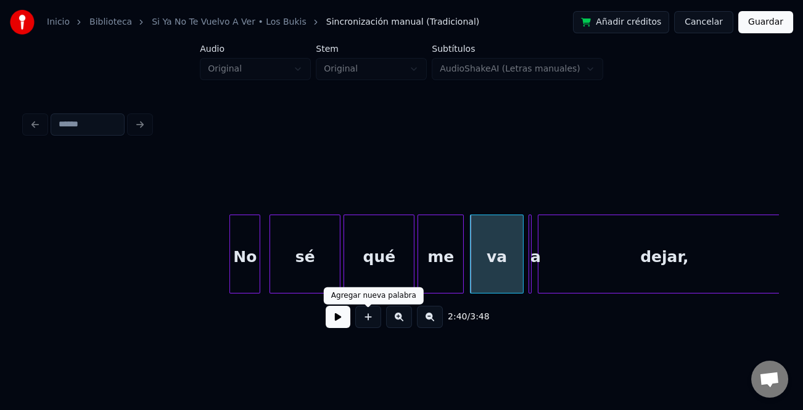
click at [341, 319] on button at bounding box center [338, 317] width 25 height 22
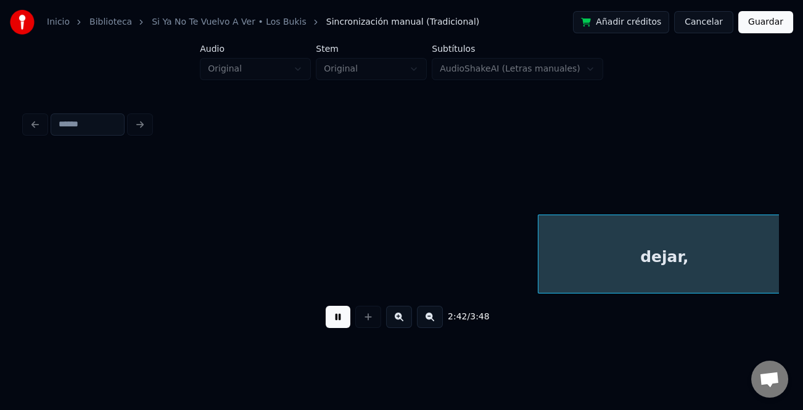
scroll to position [0, 24972]
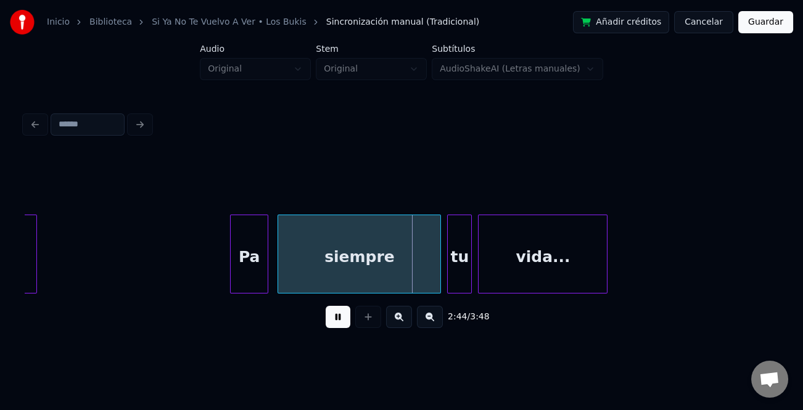
click at [232, 271] on div at bounding box center [233, 254] width 4 height 78
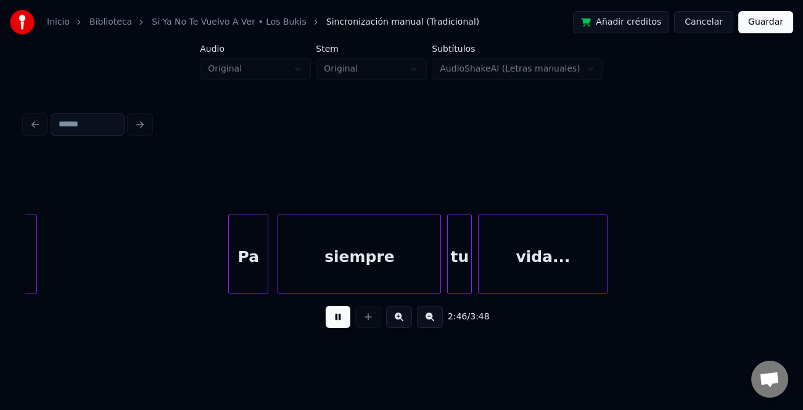
scroll to position [0, 25727]
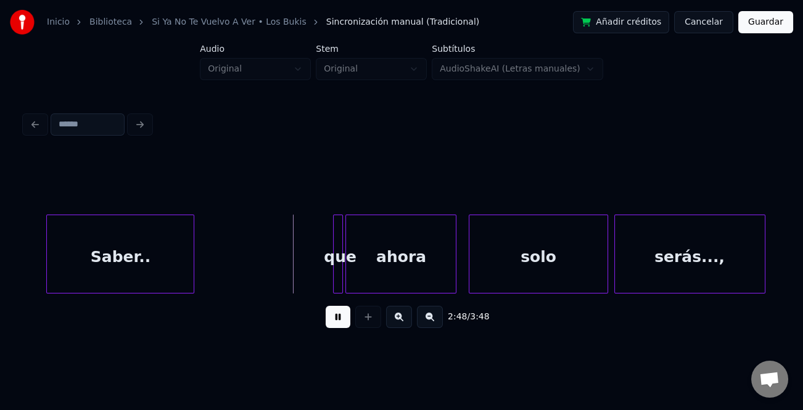
drag, startPoint x: 335, startPoint y: 314, endPoint x: 335, endPoint y: 304, distance: 10.5
click at [335, 313] on button at bounding box center [338, 317] width 25 height 22
click at [336, 268] on div at bounding box center [336, 254] width 4 height 78
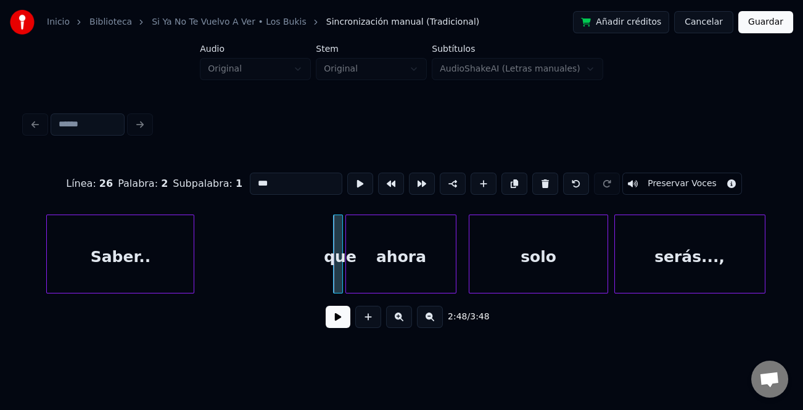
click at [254, 179] on input "***" at bounding box center [296, 184] width 92 height 22
type input "***"
click at [332, 320] on button at bounding box center [338, 317] width 25 height 22
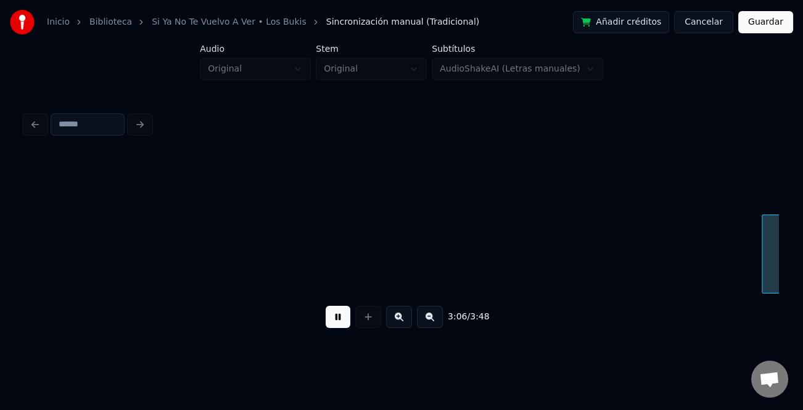
scroll to position [0, 28746]
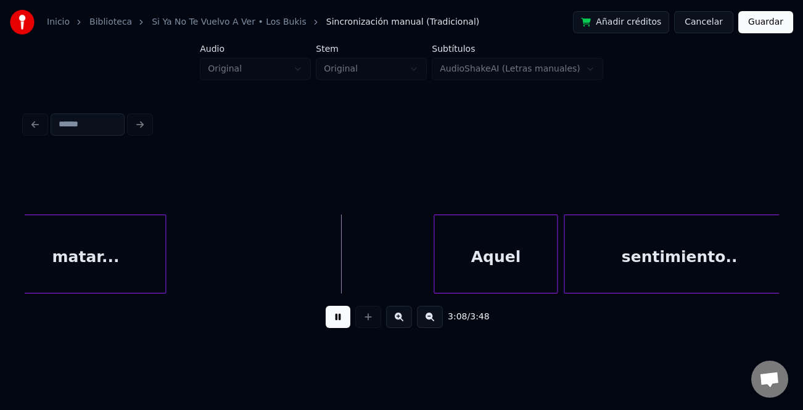
click at [434, 263] on div at bounding box center [436, 254] width 4 height 78
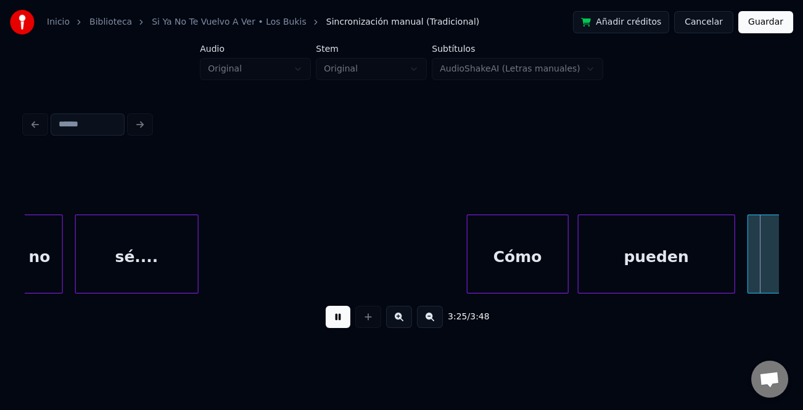
scroll to position [0, 31763]
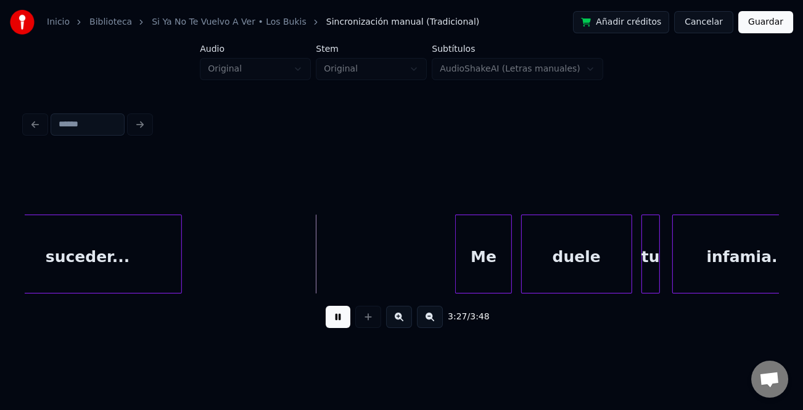
click at [456, 267] on div at bounding box center [458, 254] width 4 height 78
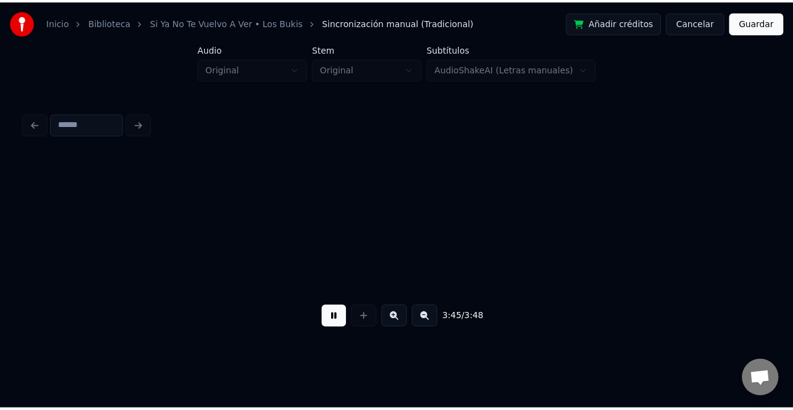
scroll to position [0, 34453]
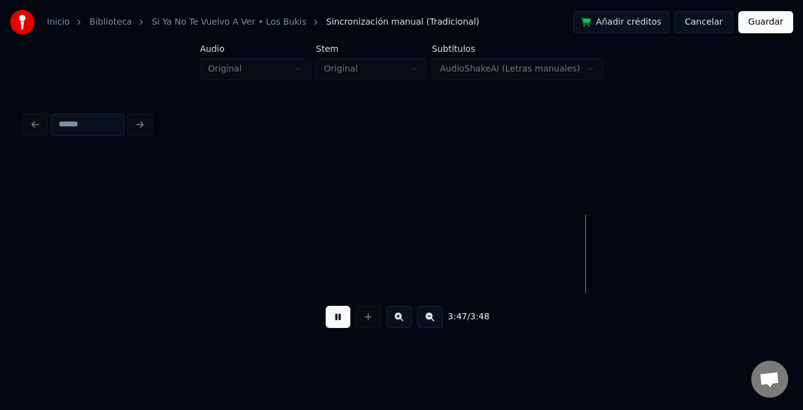
click at [774, 25] on button "Guardar" at bounding box center [765, 22] width 55 height 22
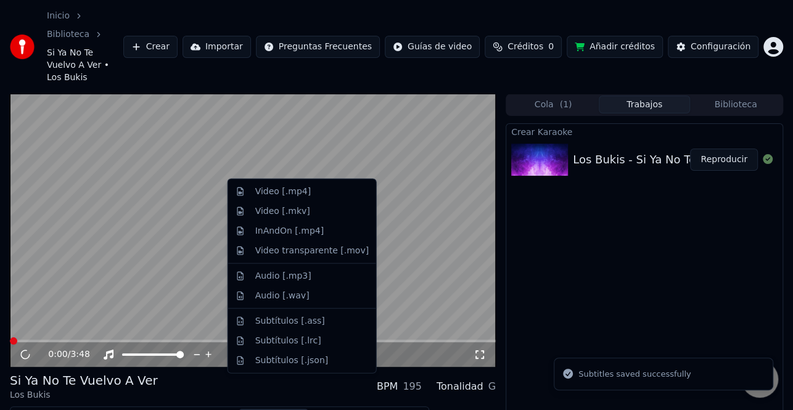
click at [268, 409] on button "Descargar" at bounding box center [273, 417] width 69 height 17
click at [295, 193] on div "Video [.mp4]" at bounding box center [282, 192] width 55 height 12
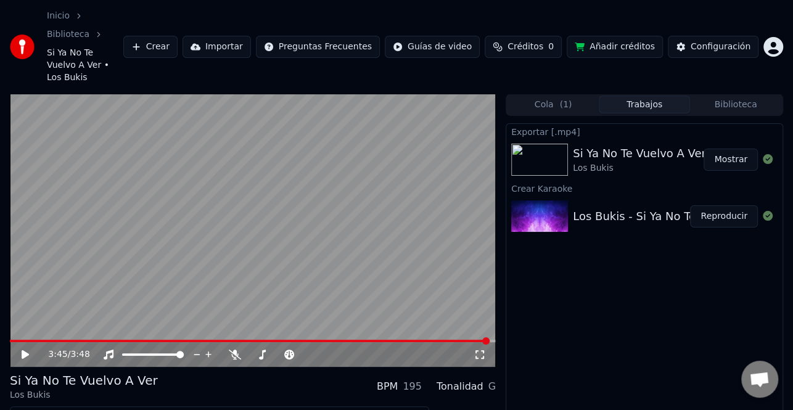
click at [15, 348] on div "3:45 / 3:48" at bounding box center [253, 354] width 476 height 12
click at [28, 350] on icon at bounding box center [34, 355] width 28 height 10
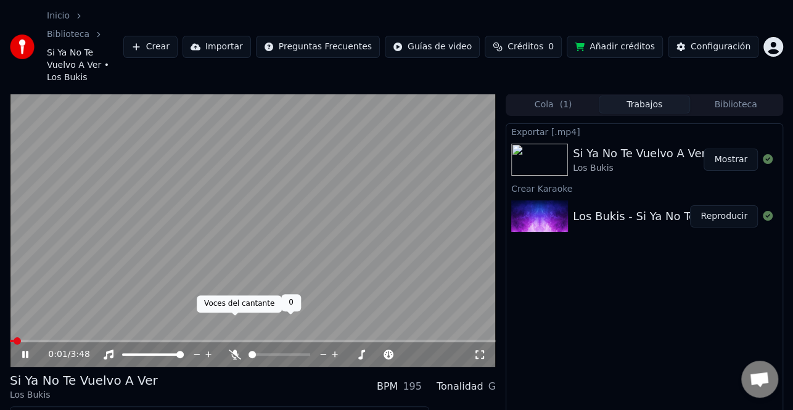
click at [234, 350] on icon at bounding box center [235, 355] width 12 height 10
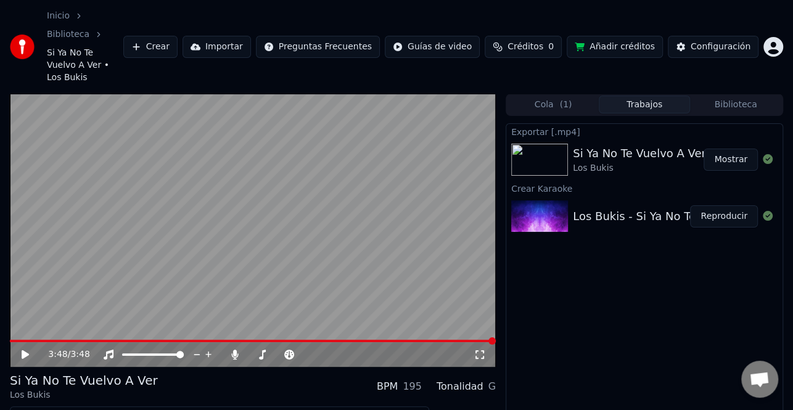
click at [735, 149] on button "Mostrar" at bounding box center [730, 160] width 54 height 22
